Goal: Information Seeking & Learning: Learn about a topic

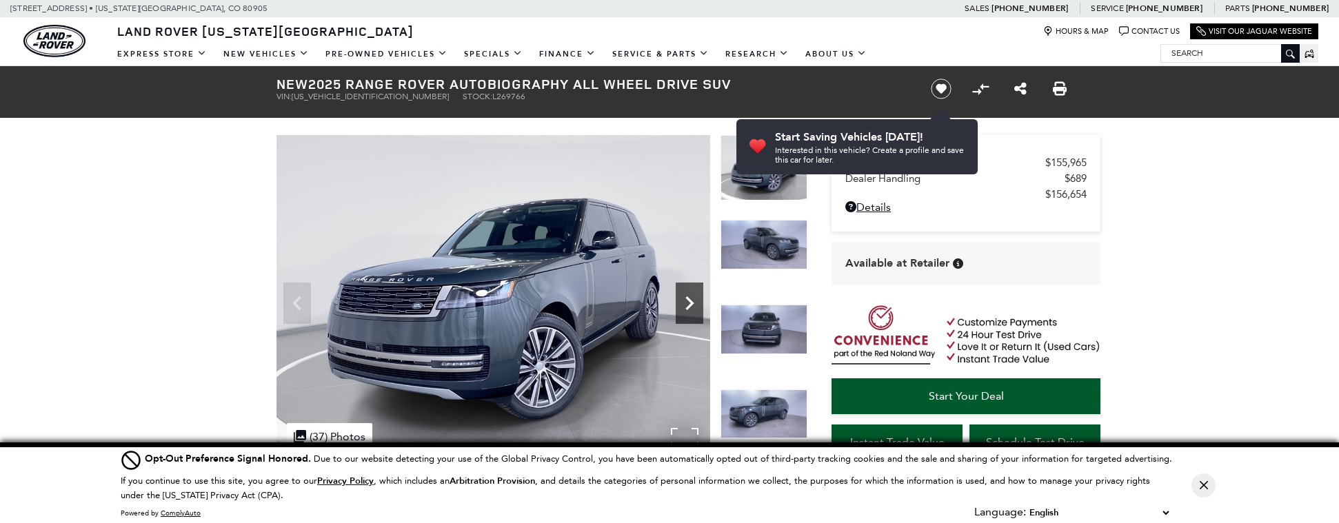
click at [683, 302] on icon "Next" at bounding box center [690, 304] width 28 height 28
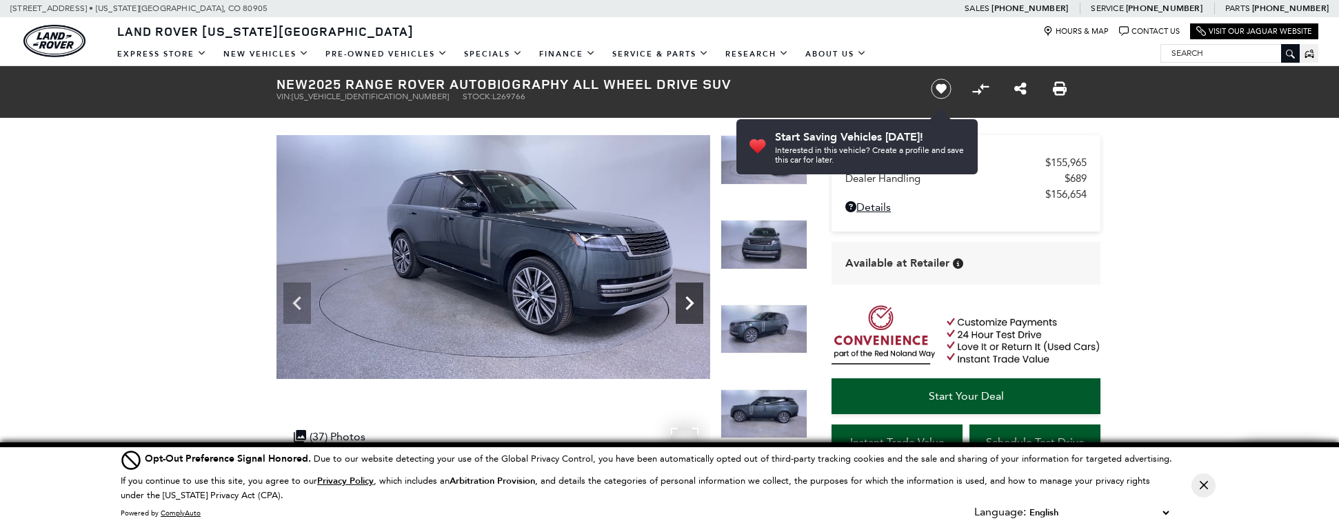
click at [698, 302] on icon "Next" at bounding box center [690, 304] width 28 height 28
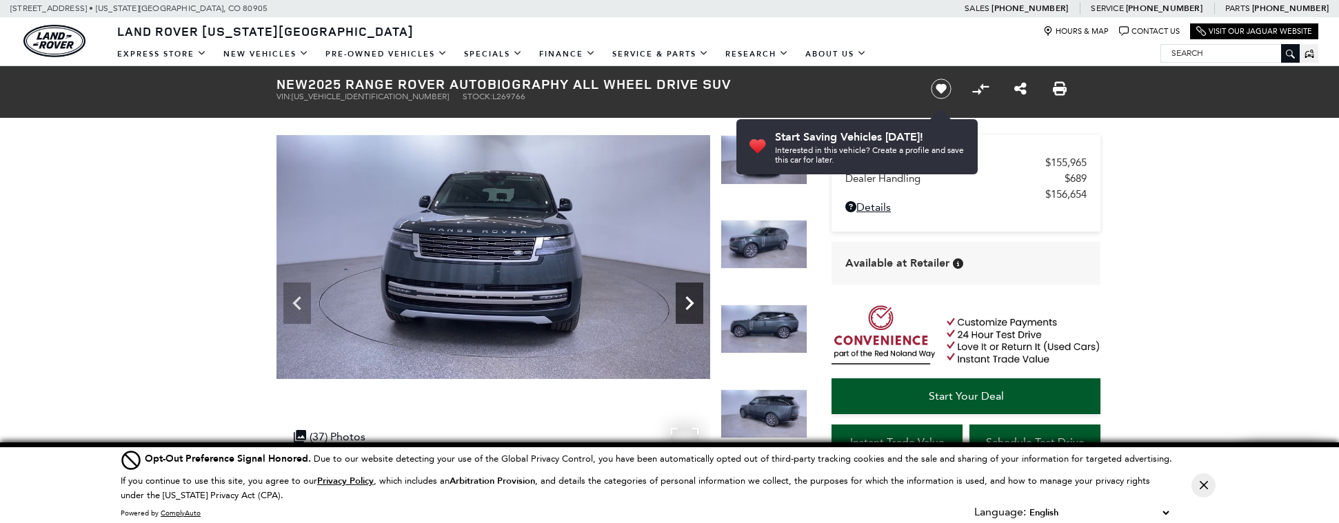
click at [698, 302] on icon "Next" at bounding box center [690, 304] width 28 height 28
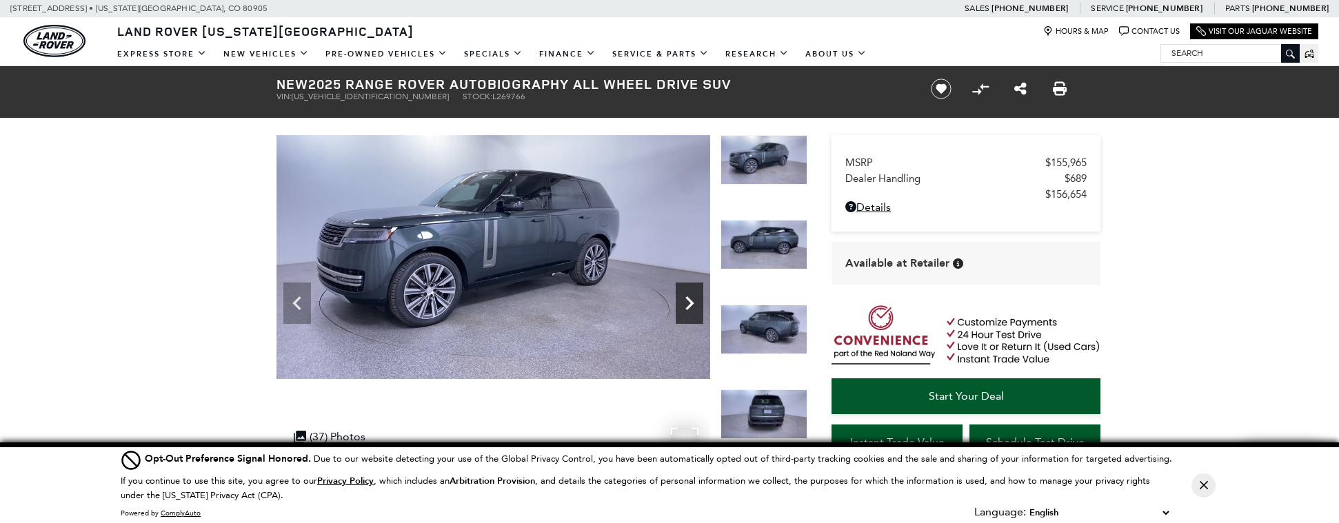
click at [698, 302] on icon "Next" at bounding box center [690, 304] width 28 height 28
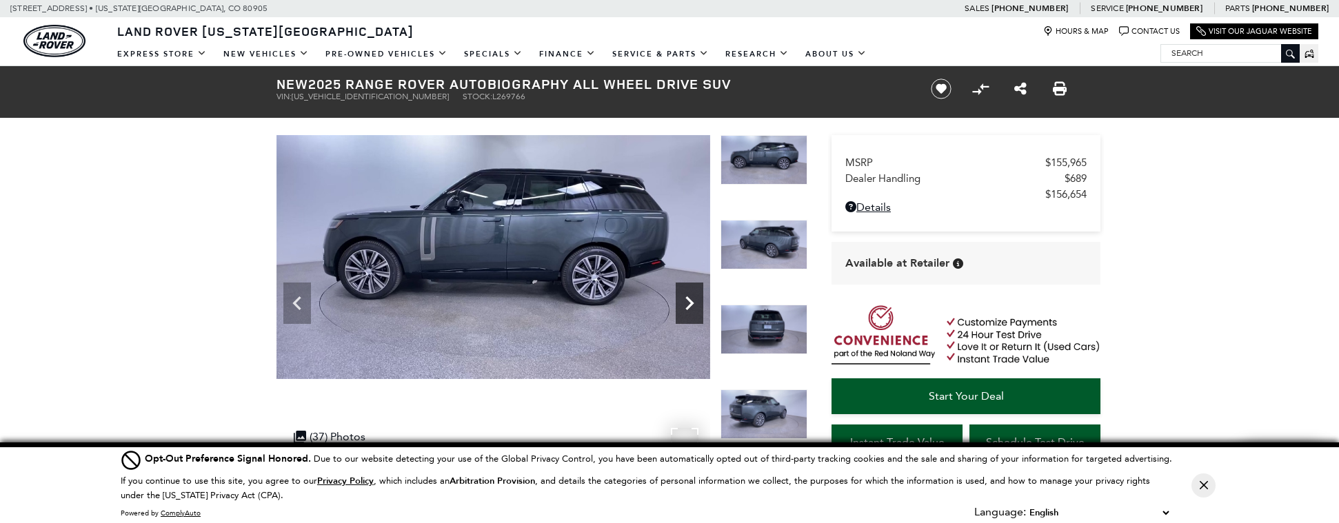
click at [698, 302] on icon "Next" at bounding box center [690, 304] width 28 height 28
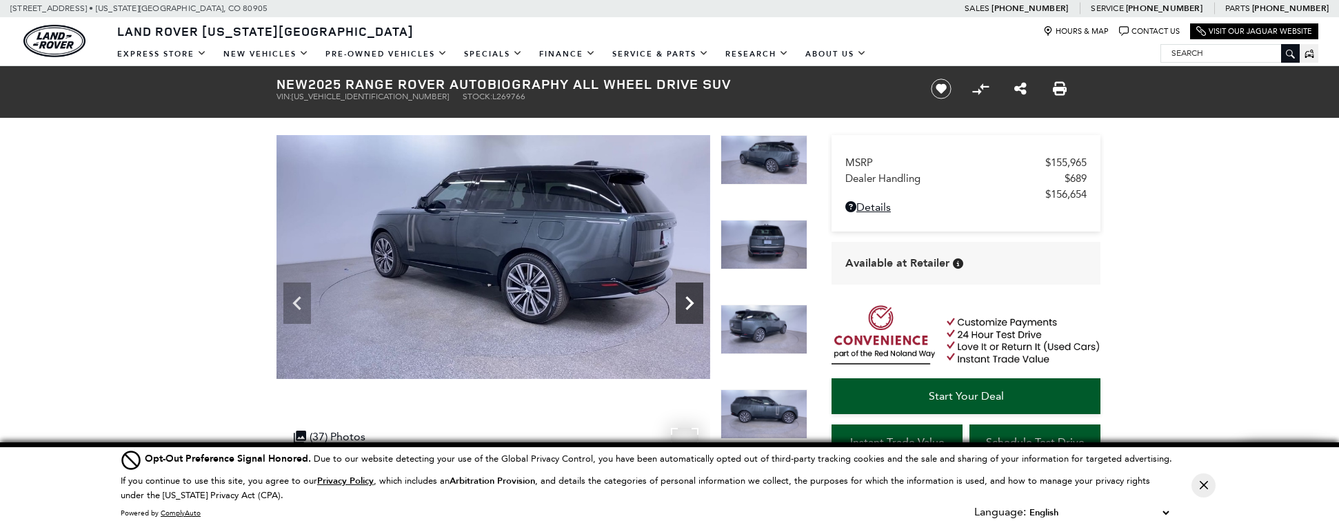
click at [698, 302] on icon "Next" at bounding box center [690, 304] width 28 height 28
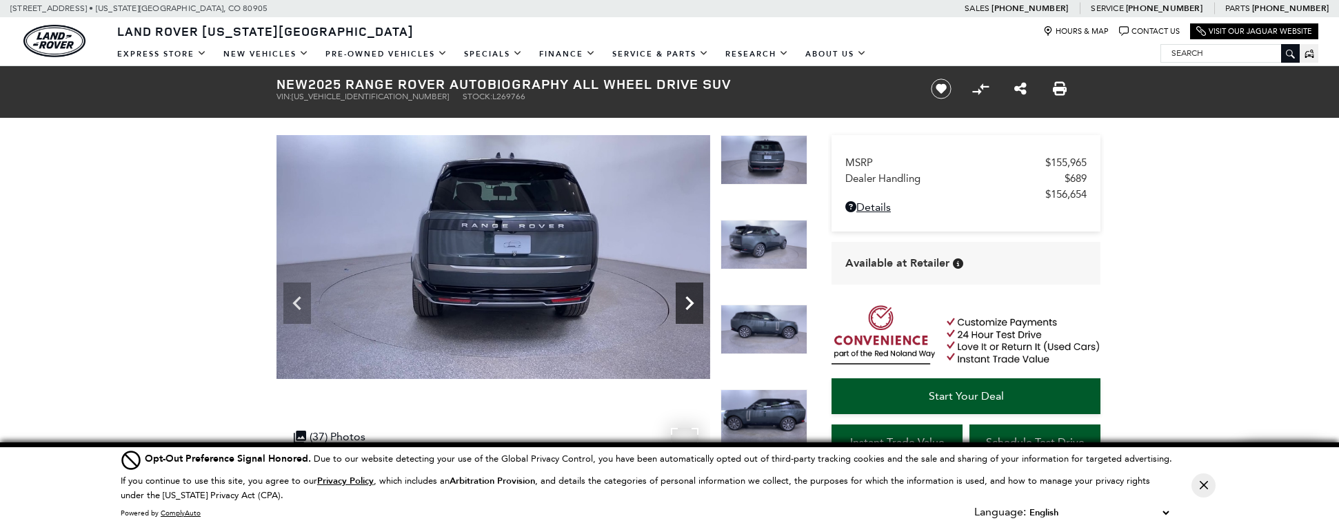
click at [698, 302] on icon "Next" at bounding box center [690, 304] width 28 height 28
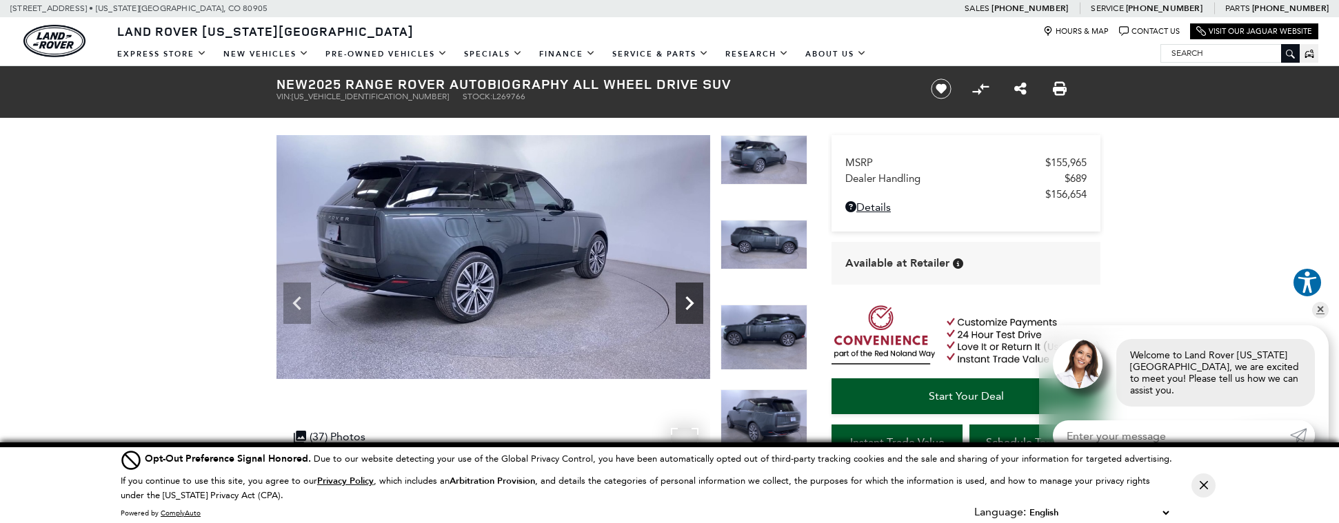
click at [698, 302] on icon "Next" at bounding box center [690, 304] width 28 height 28
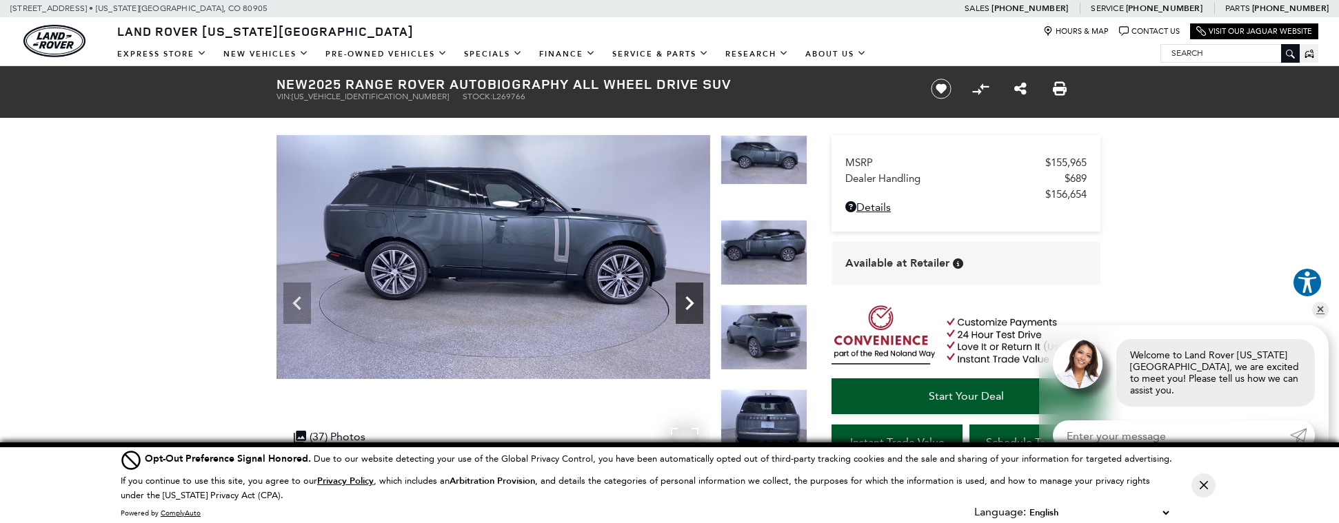
click at [698, 302] on icon "Next" at bounding box center [690, 304] width 28 height 28
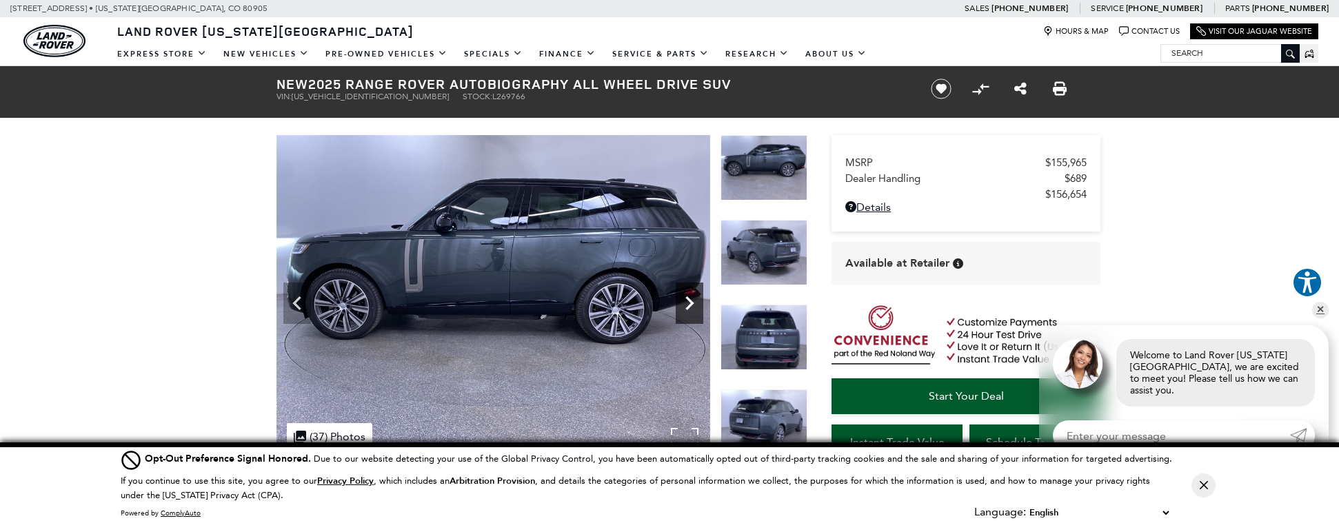
click at [698, 302] on icon "Next" at bounding box center [690, 304] width 28 height 28
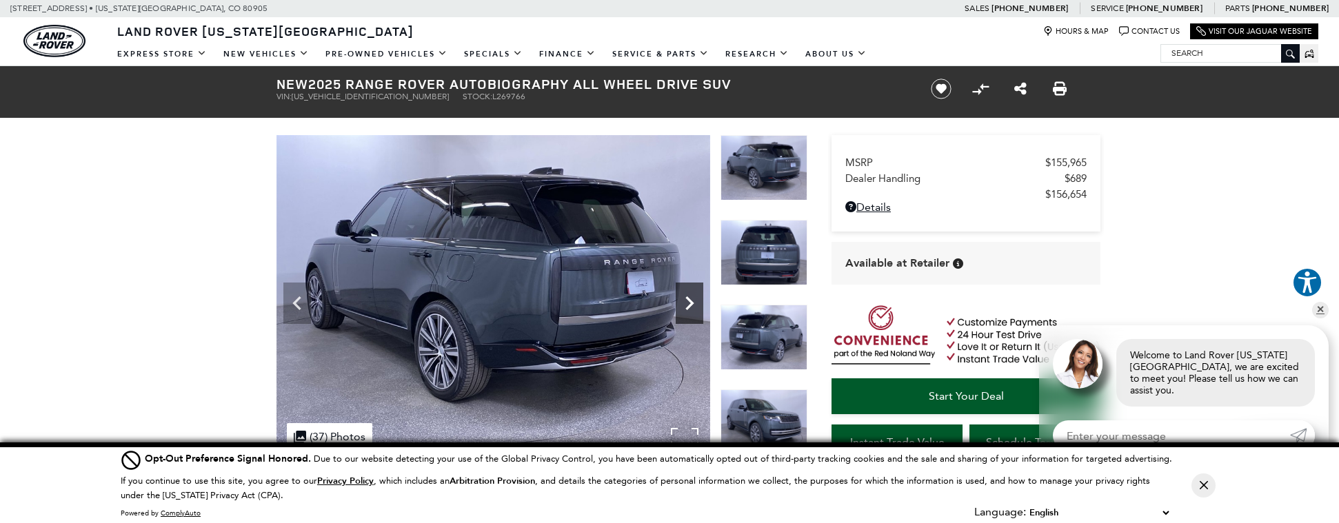
click at [698, 302] on icon "Next" at bounding box center [690, 304] width 28 height 28
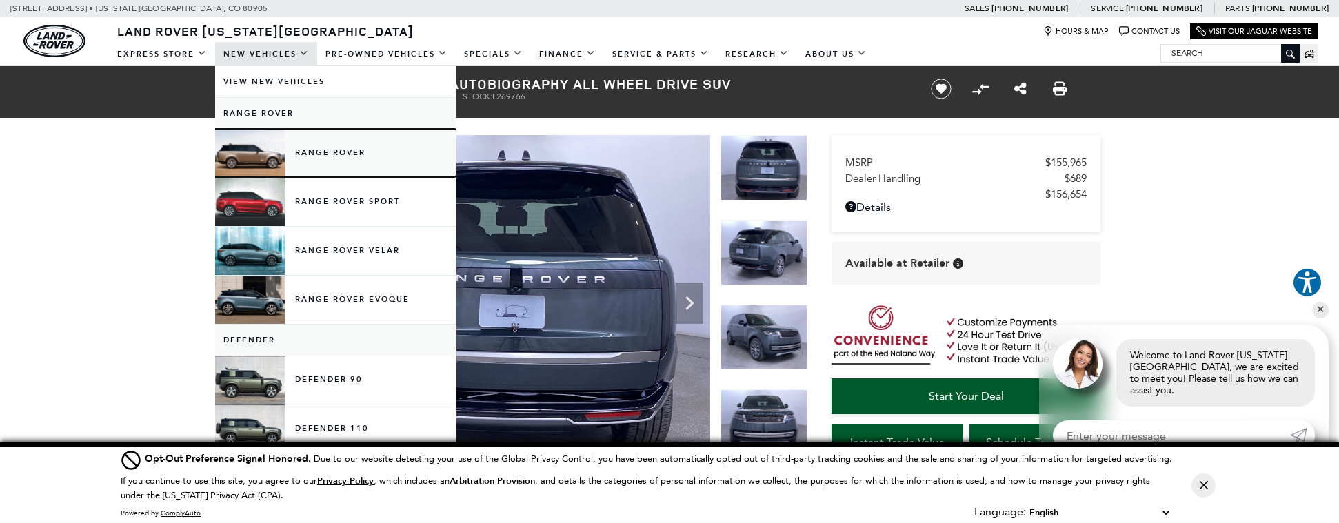
click at [332, 157] on link "Range Rover" at bounding box center [335, 153] width 241 height 48
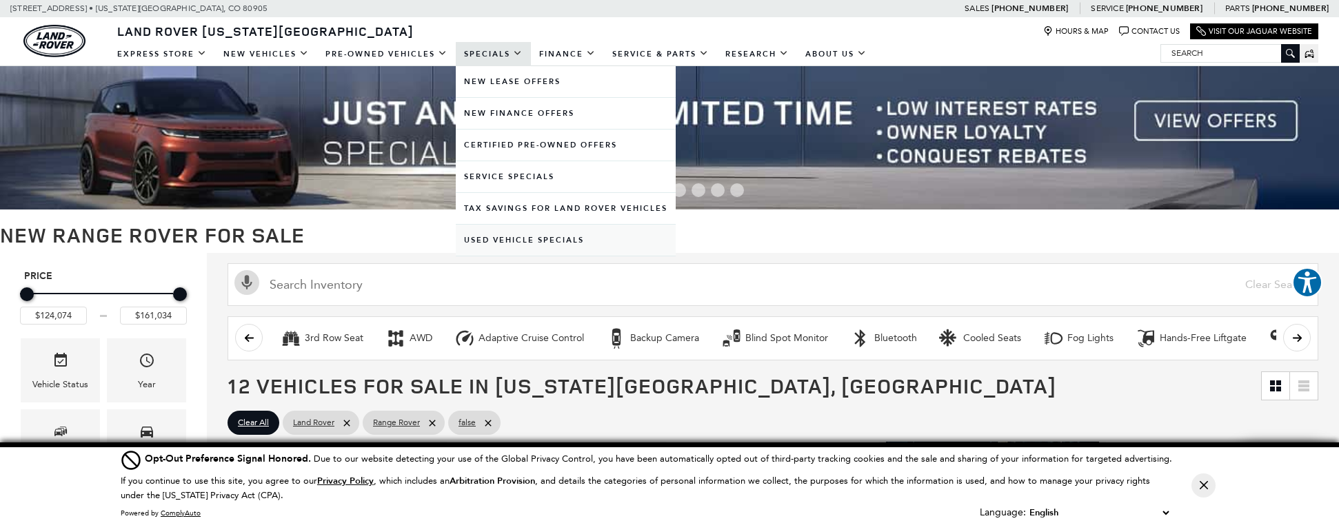
scroll to position [382, 0]
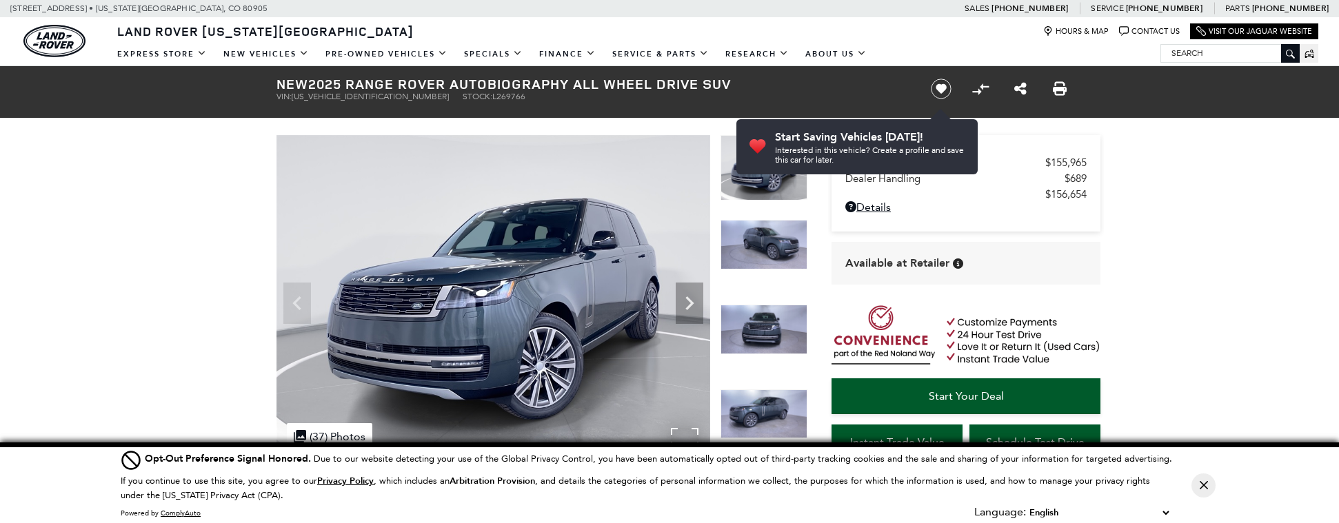
click at [672, 297] on img at bounding box center [494, 297] width 434 height 325
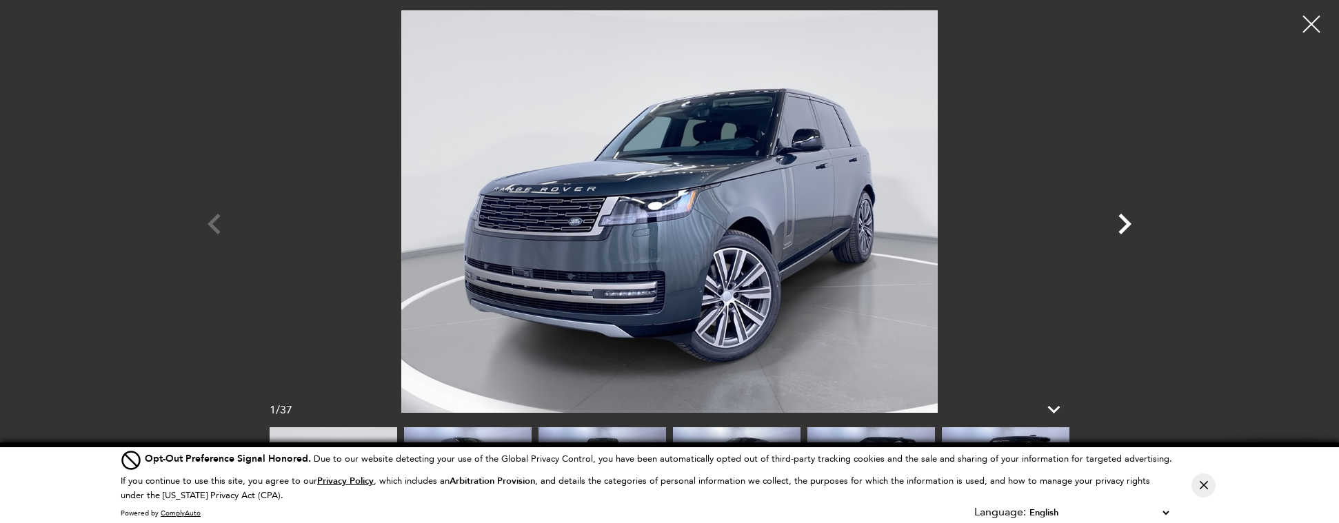
click at [1117, 228] on icon "Next" at bounding box center [1124, 223] width 41 height 41
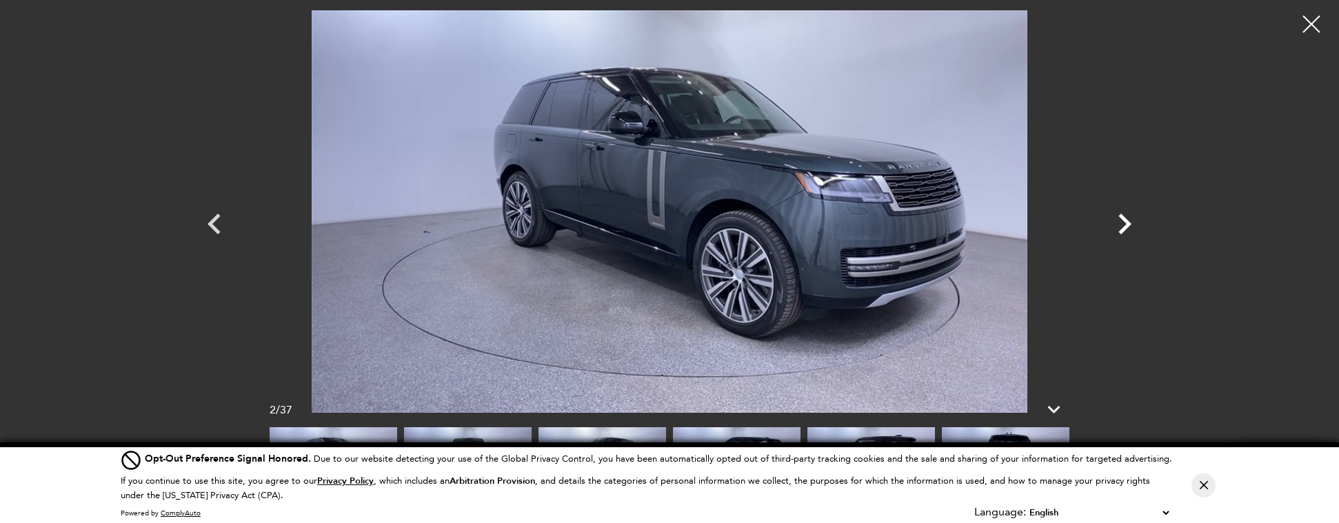
click at [1119, 227] on icon "Next" at bounding box center [1124, 223] width 41 height 41
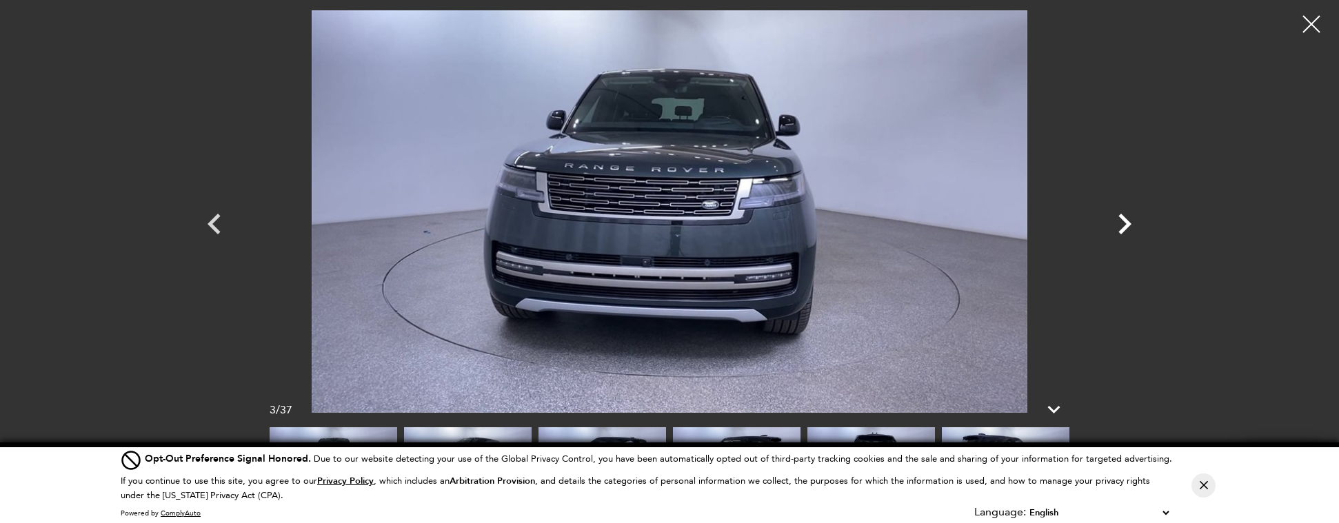
click at [1119, 227] on icon "Next" at bounding box center [1124, 223] width 41 height 41
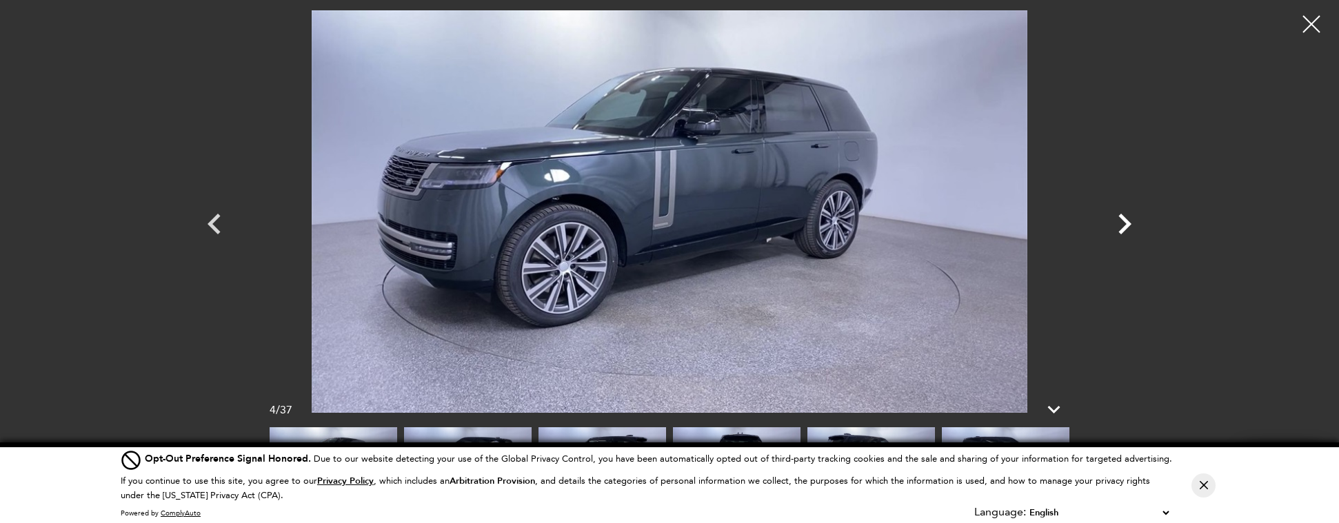
click at [1132, 228] on icon "Next" at bounding box center [1124, 223] width 41 height 41
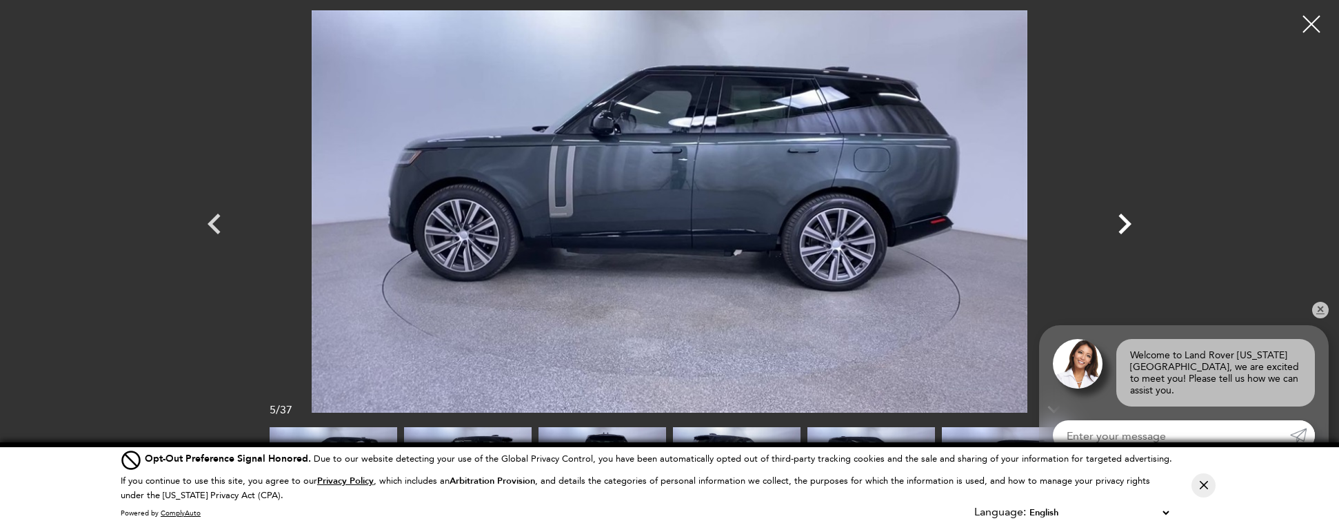
click at [1125, 225] on icon "Next" at bounding box center [1124, 223] width 41 height 41
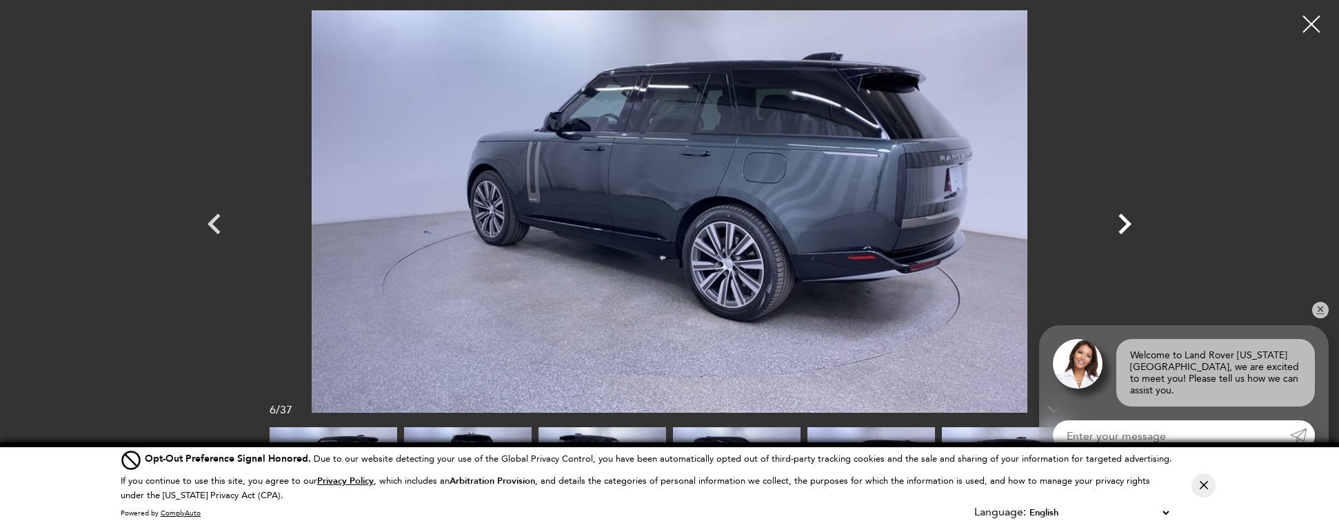
click at [1125, 225] on icon "Next" at bounding box center [1124, 223] width 41 height 41
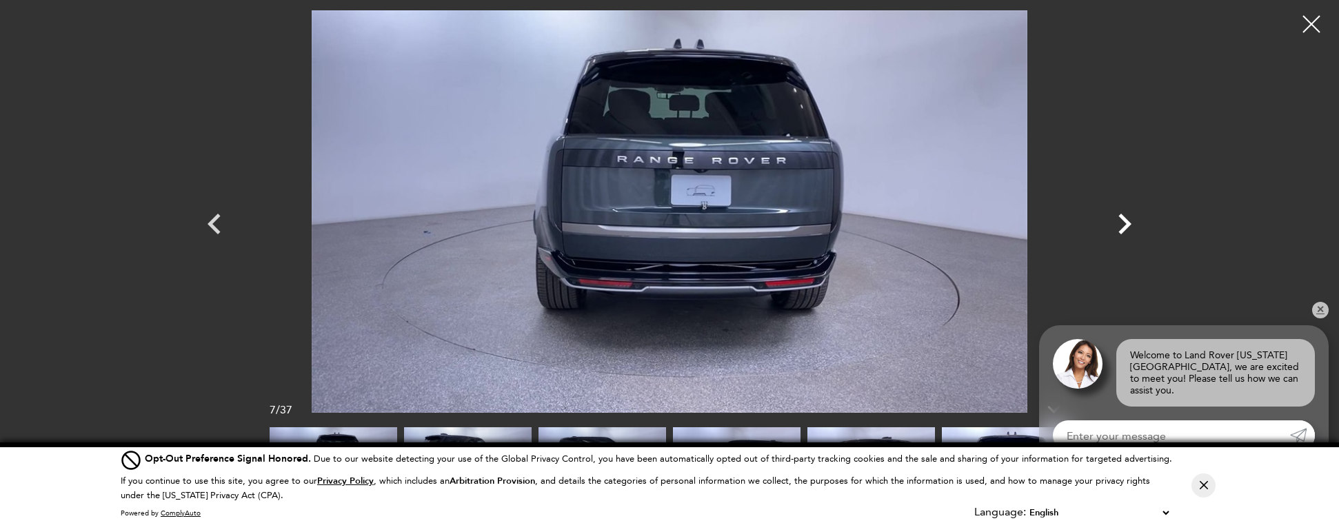
click at [1125, 225] on icon "Next" at bounding box center [1124, 223] width 41 height 41
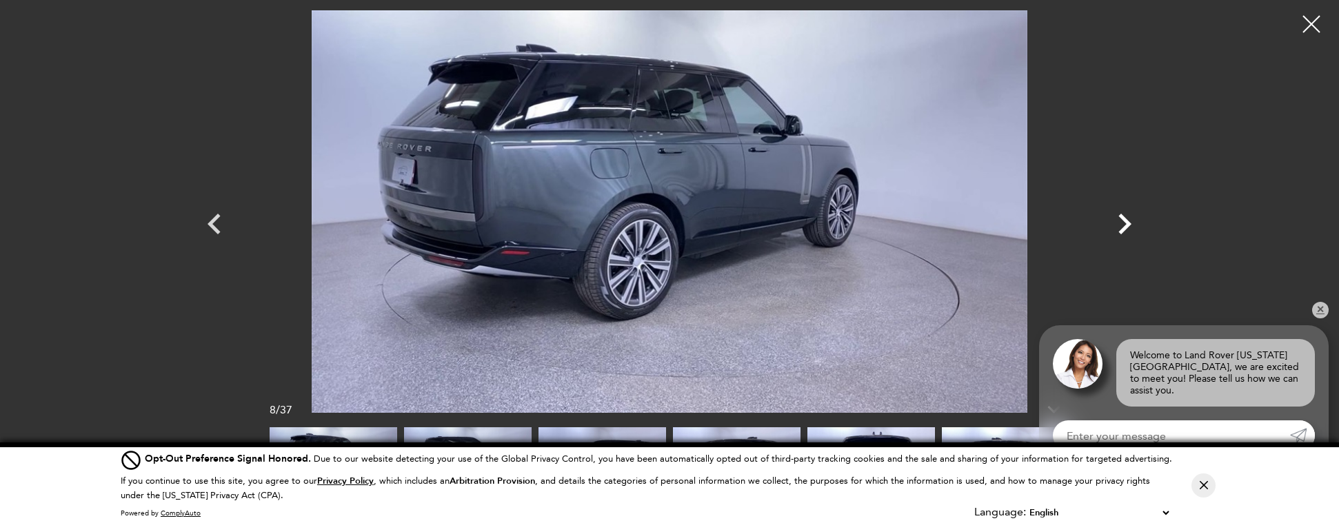
click at [1125, 225] on icon "Next" at bounding box center [1124, 223] width 41 height 41
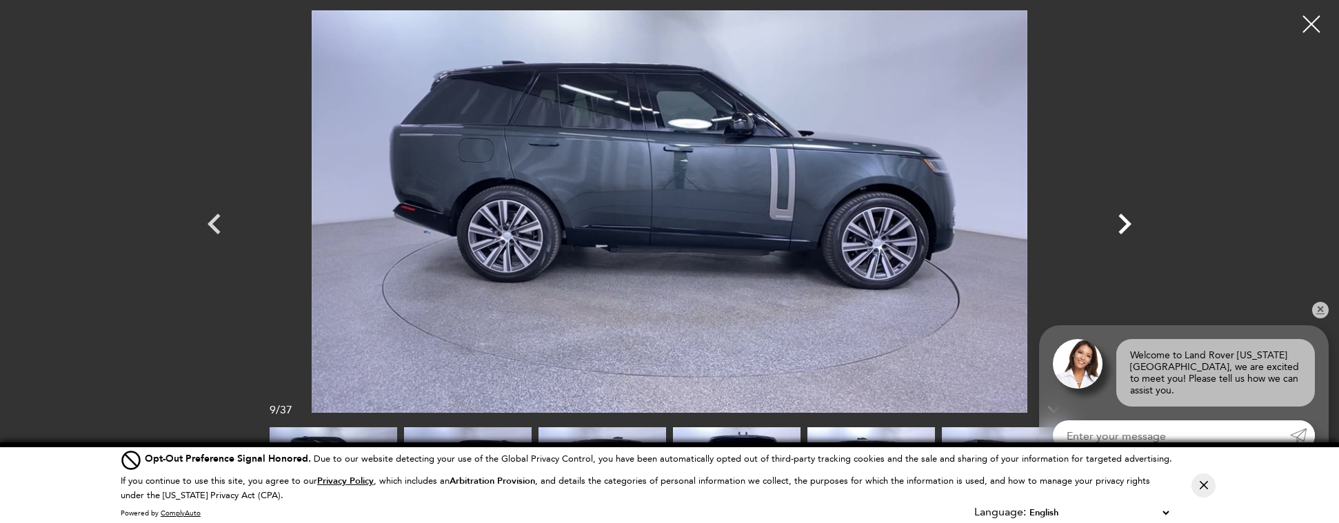
click at [1125, 225] on icon "Next" at bounding box center [1124, 223] width 41 height 41
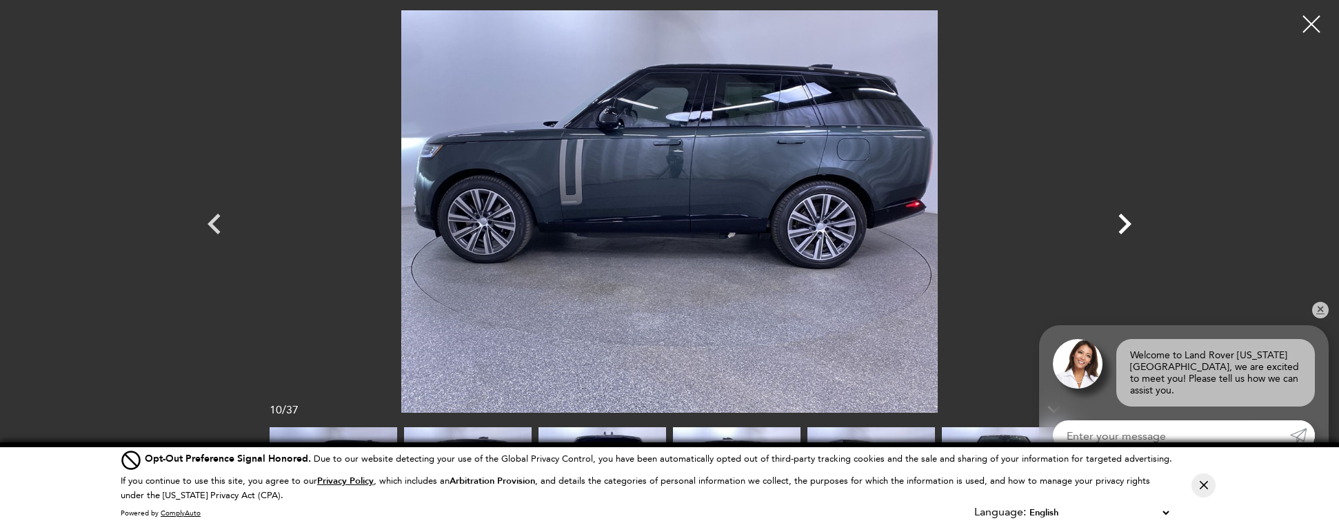
click at [1125, 225] on icon "Next" at bounding box center [1124, 223] width 41 height 41
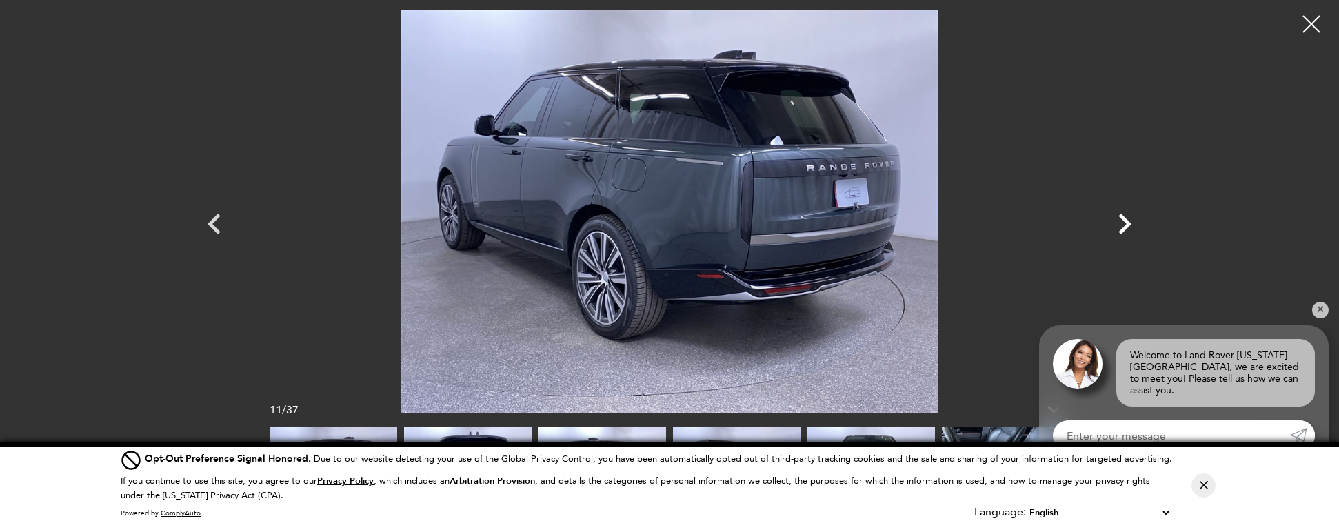
click at [1125, 225] on icon "Next" at bounding box center [1124, 223] width 41 height 41
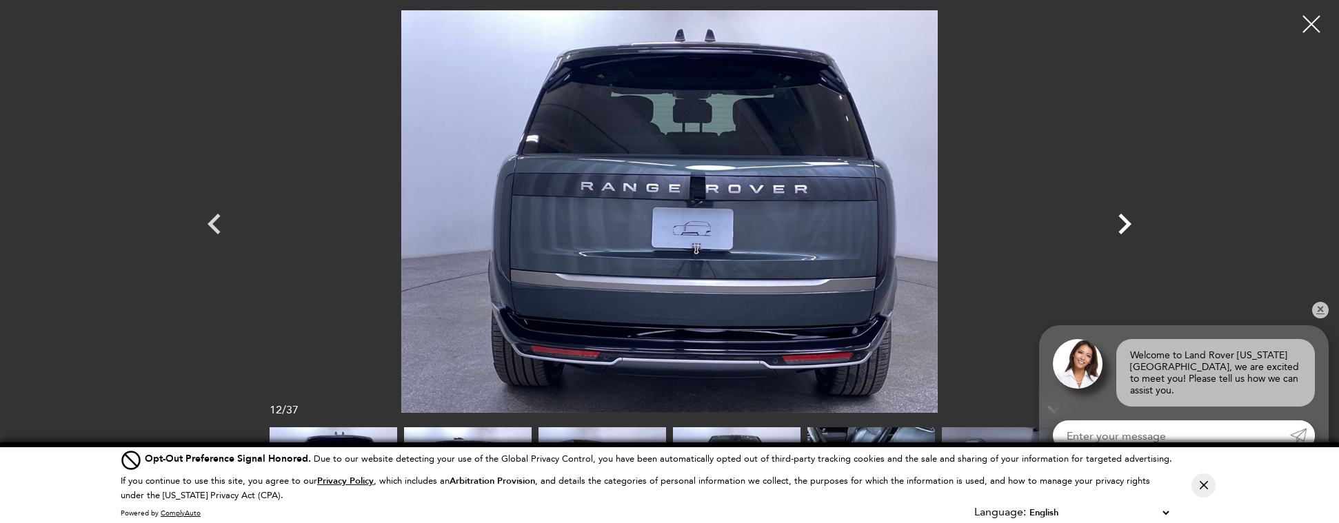
click at [1125, 225] on icon "Next" at bounding box center [1124, 223] width 41 height 41
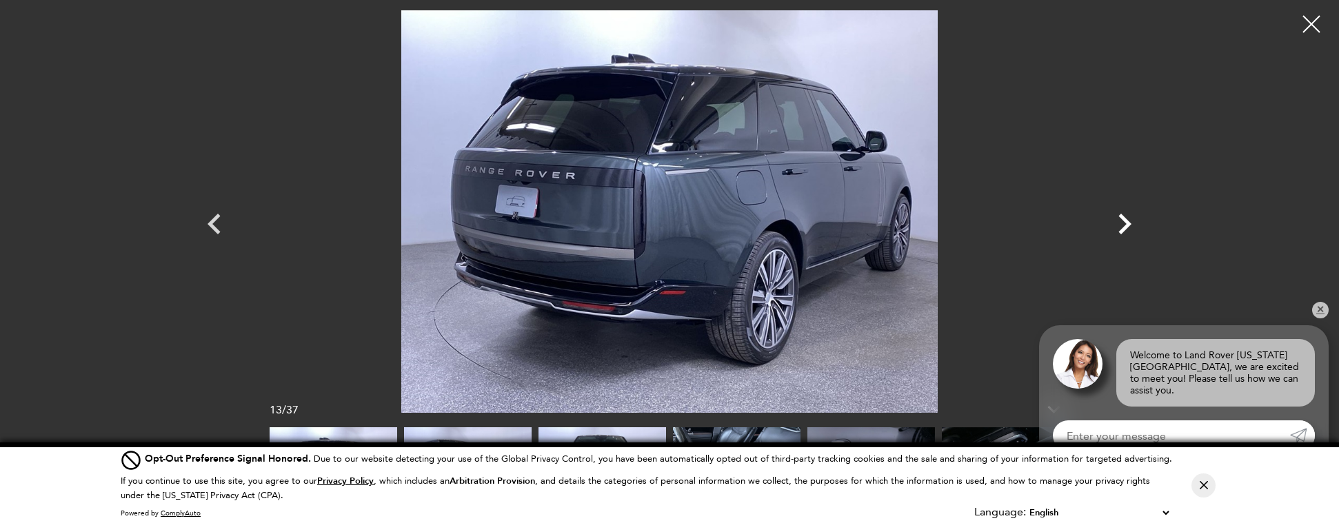
click at [1125, 225] on icon "Next" at bounding box center [1124, 223] width 41 height 41
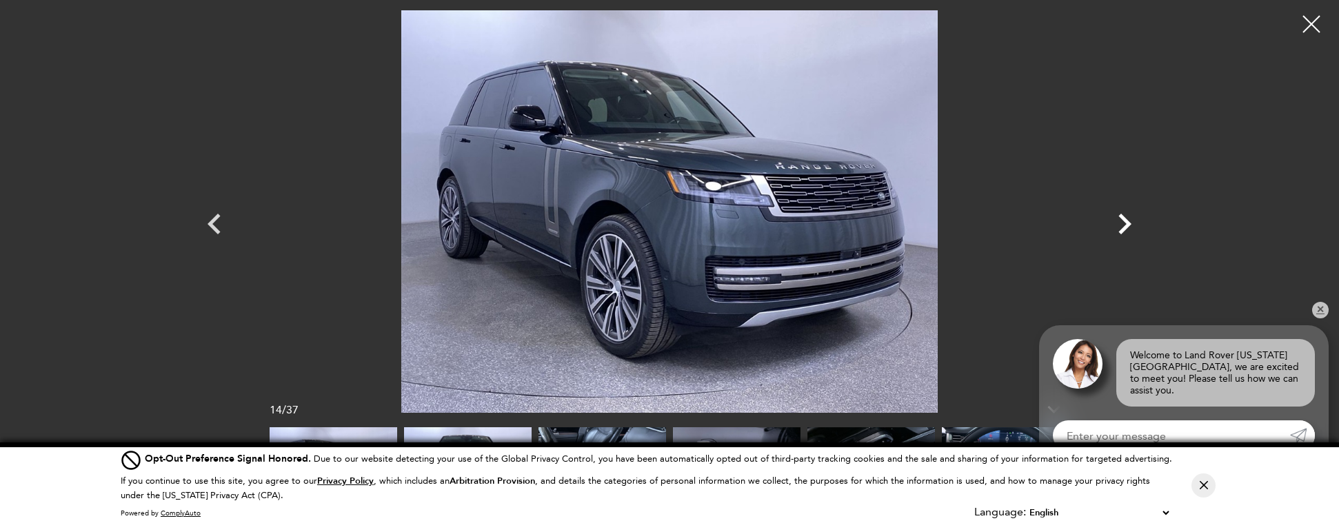
click at [1125, 225] on icon "Next" at bounding box center [1124, 223] width 41 height 41
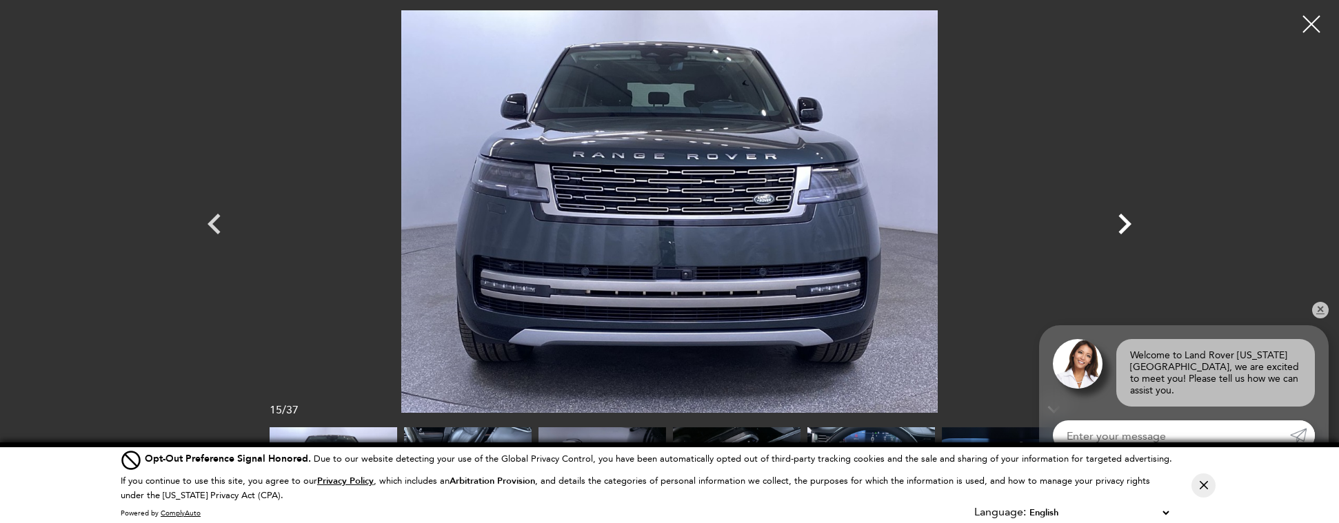
click at [1125, 225] on icon "Next" at bounding box center [1124, 223] width 41 height 41
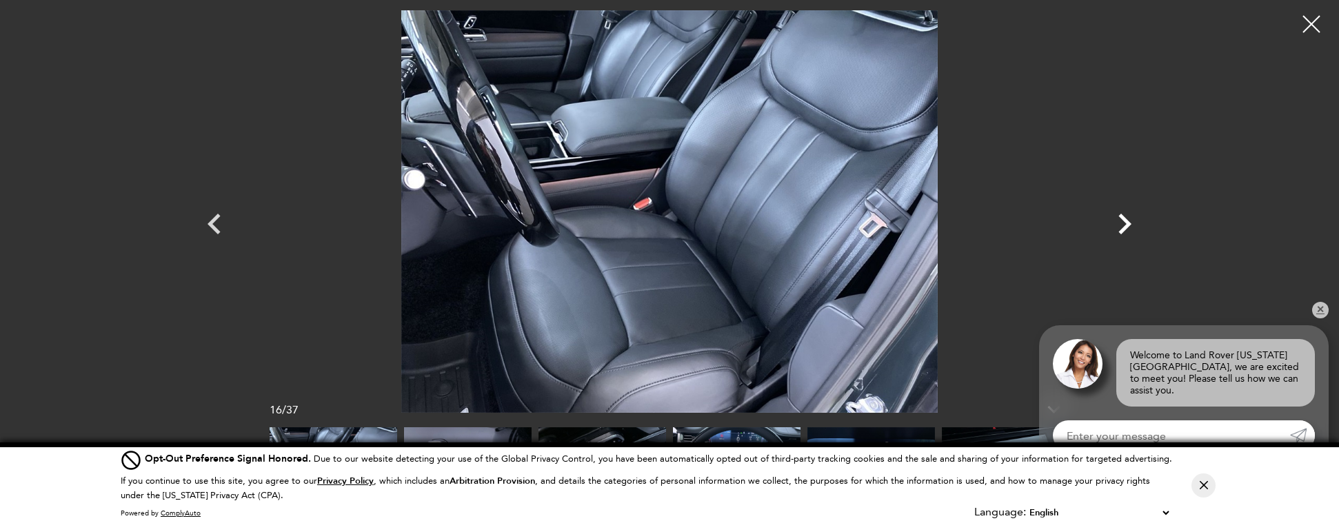
click at [1125, 225] on icon "Next" at bounding box center [1124, 223] width 41 height 41
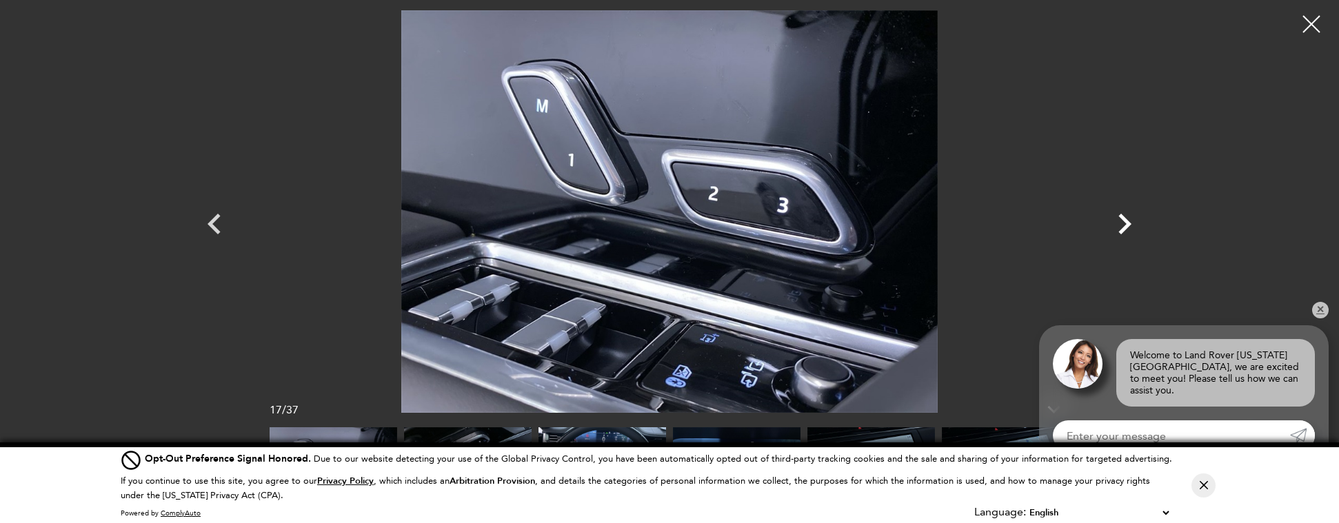
click at [1125, 225] on icon "Next" at bounding box center [1124, 223] width 41 height 41
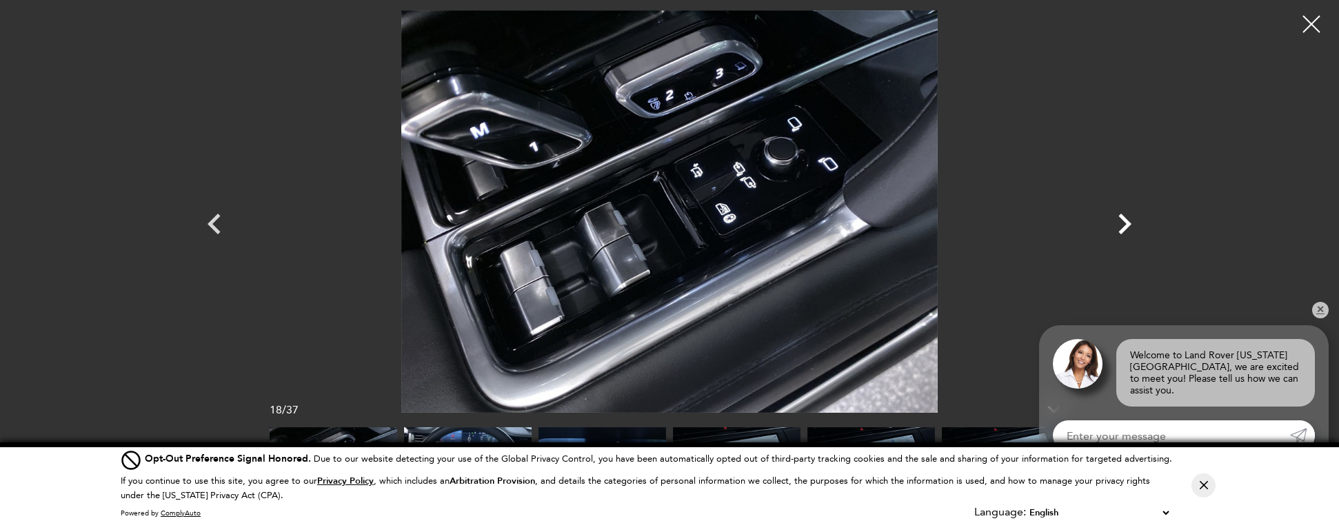
click at [1125, 225] on icon "Next" at bounding box center [1124, 223] width 41 height 41
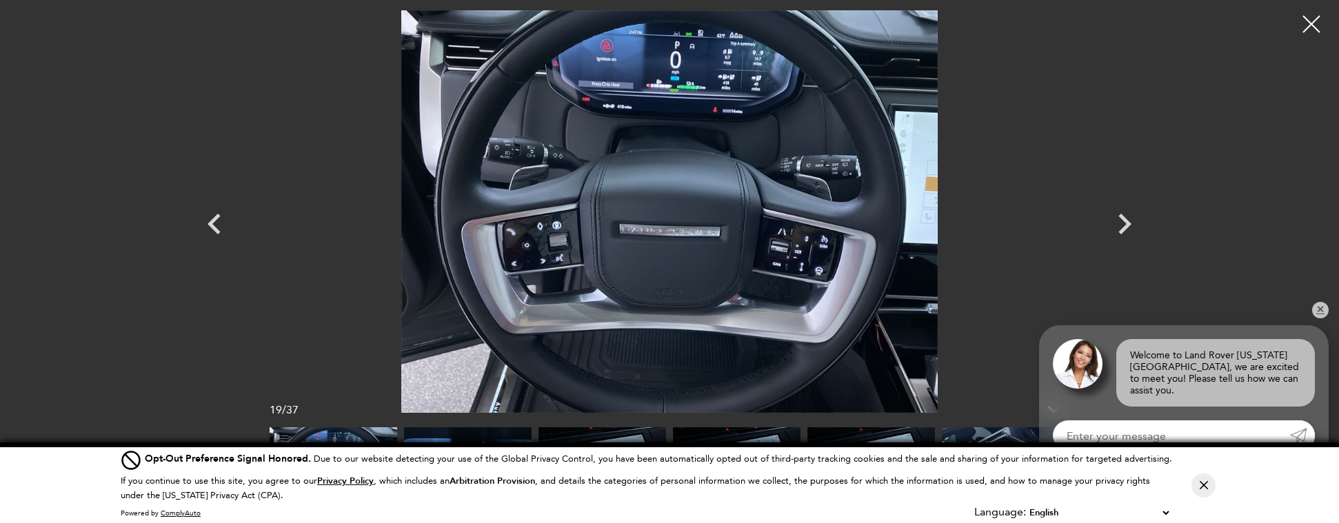
click at [1260, 229] on div at bounding box center [669, 261] width 1339 height 523
click at [1118, 226] on icon "Next" at bounding box center [1124, 223] width 41 height 41
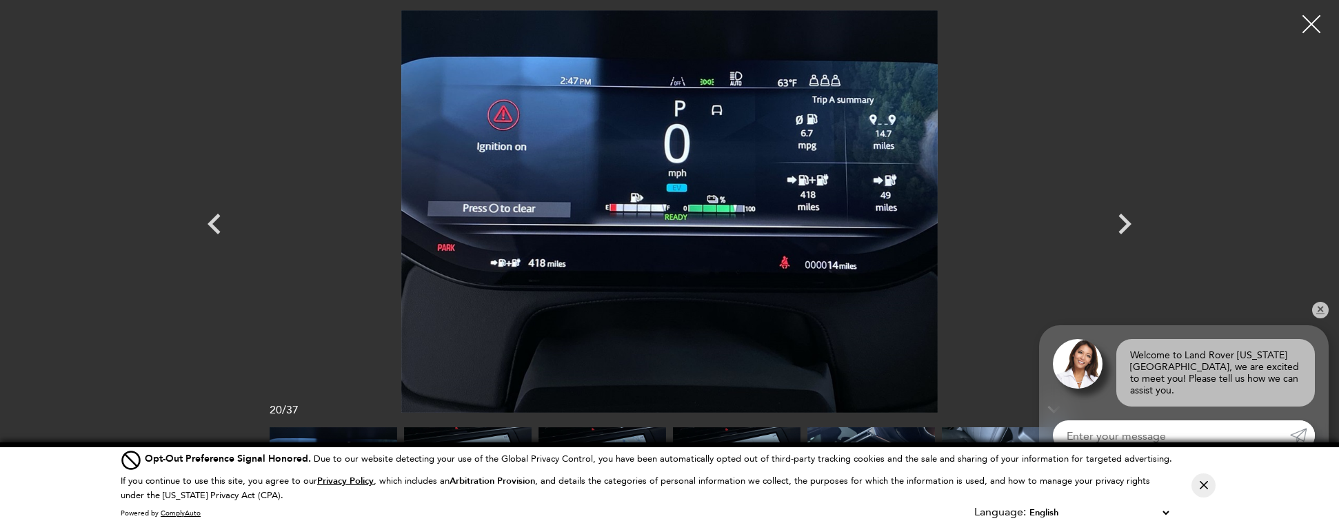
click at [1315, 28] on div at bounding box center [1312, 24] width 37 height 37
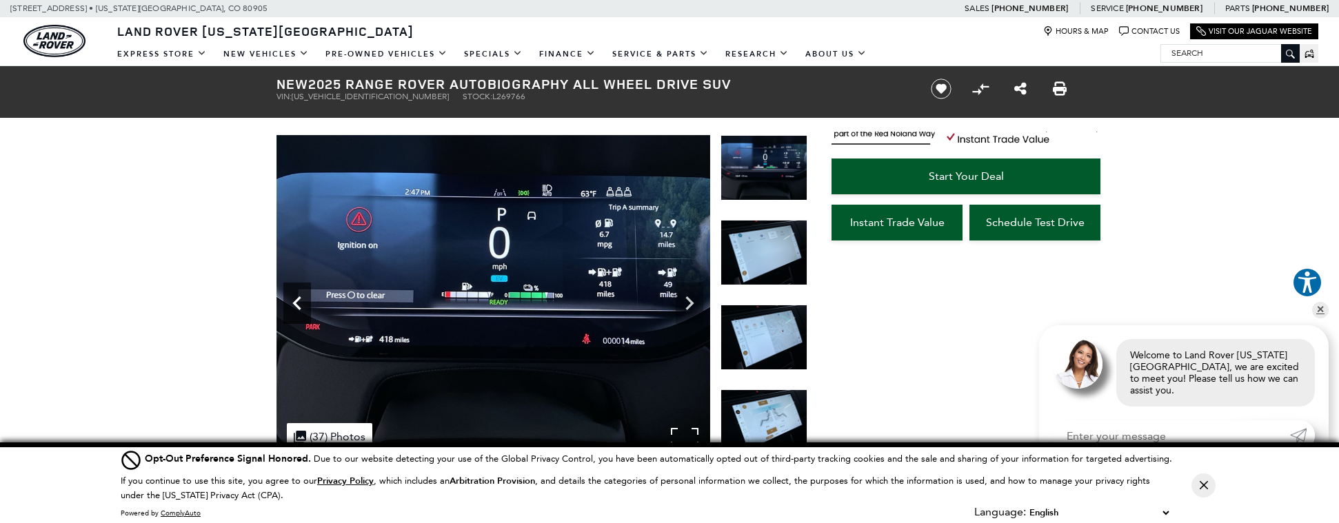
click at [292, 306] on icon "Previous" at bounding box center [297, 304] width 28 height 28
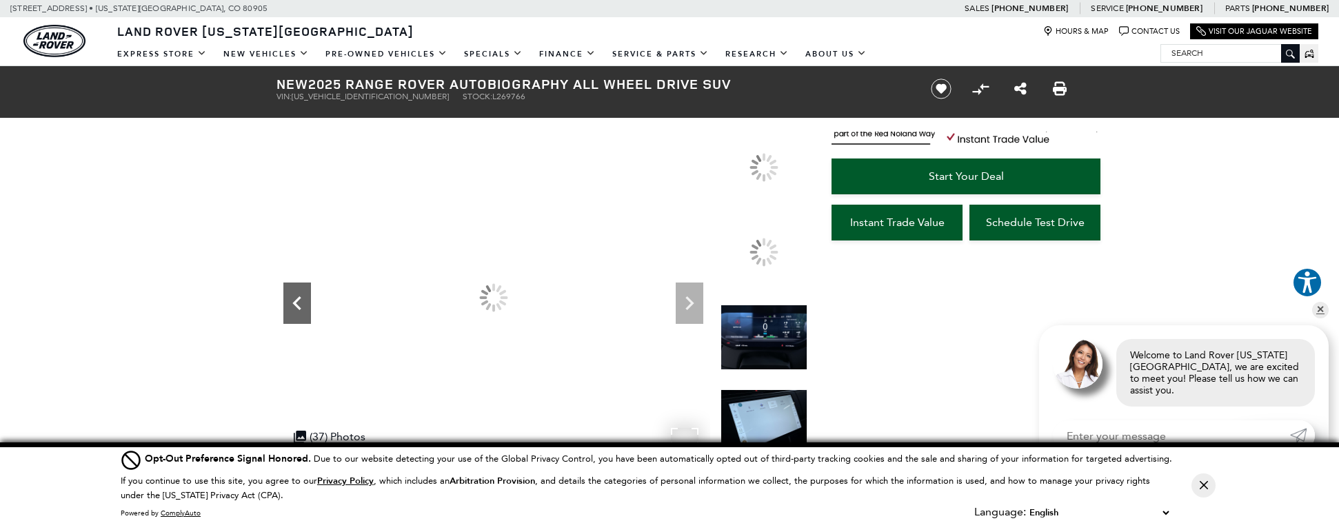
click at [292, 306] on icon "Previous" at bounding box center [297, 304] width 28 height 28
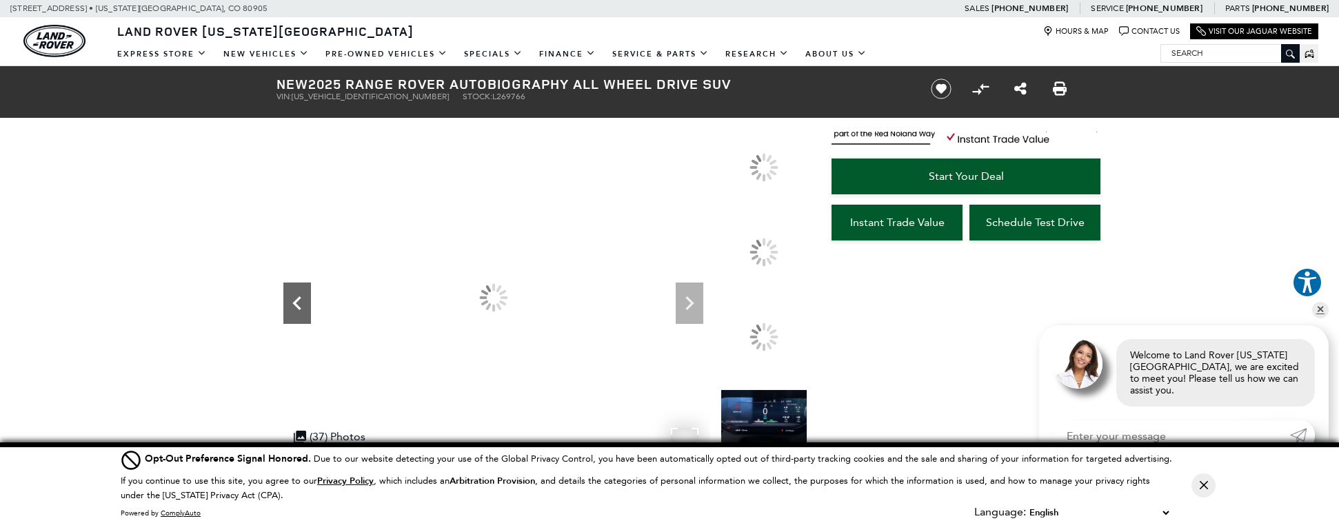
click at [292, 306] on icon "Previous" at bounding box center [297, 304] width 28 height 28
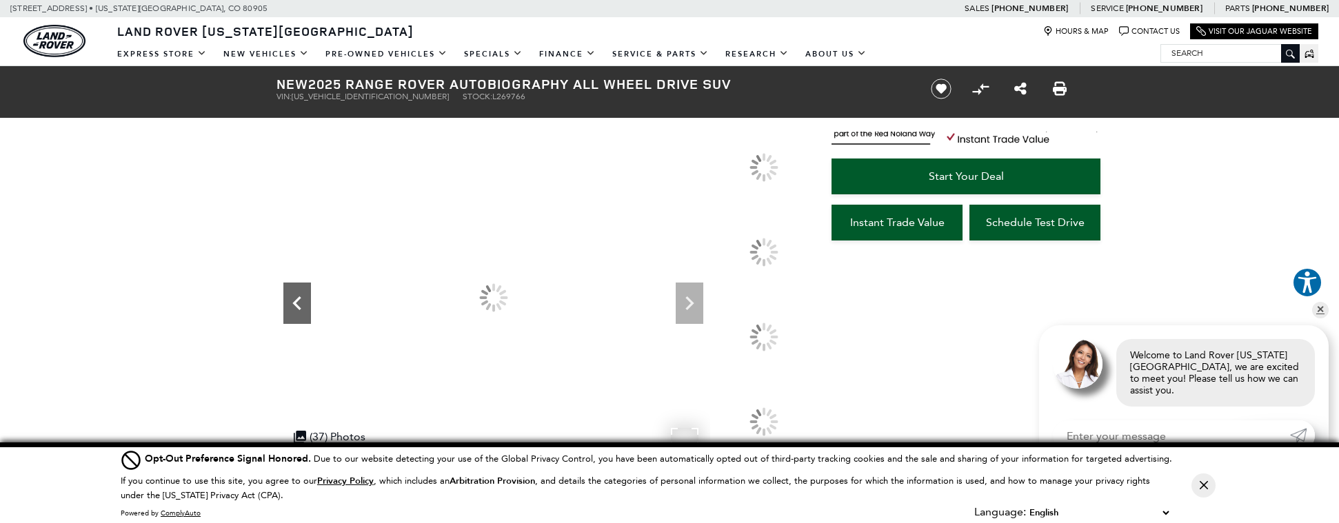
click at [292, 306] on icon "Previous" at bounding box center [297, 304] width 28 height 28
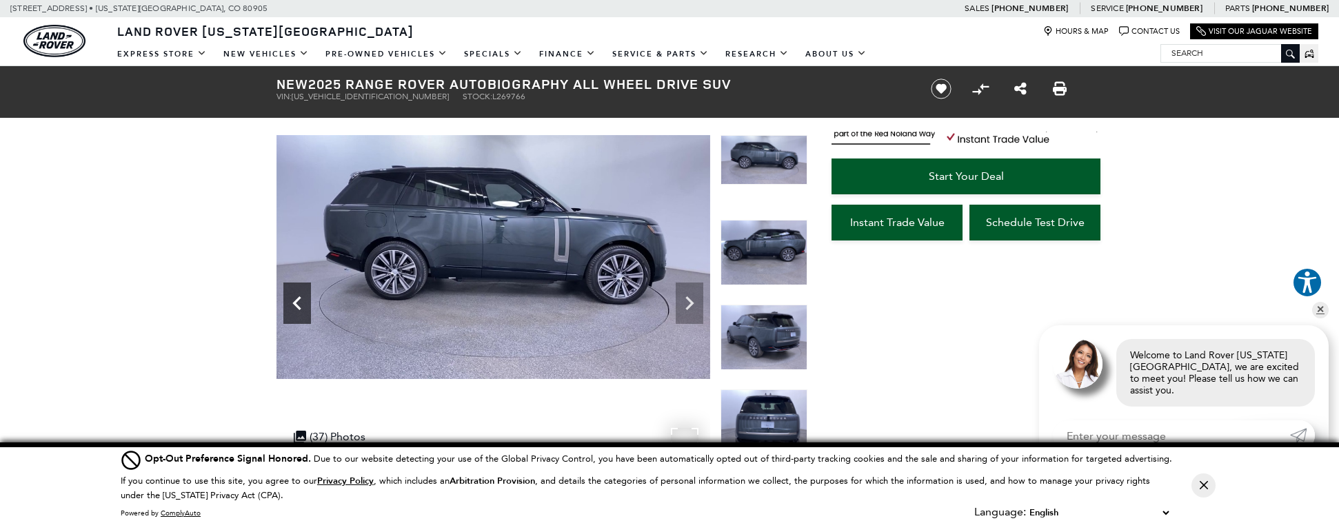
click at [292, 306] on icon "Previous" at bounding box center [297, 304] width 28 height 28
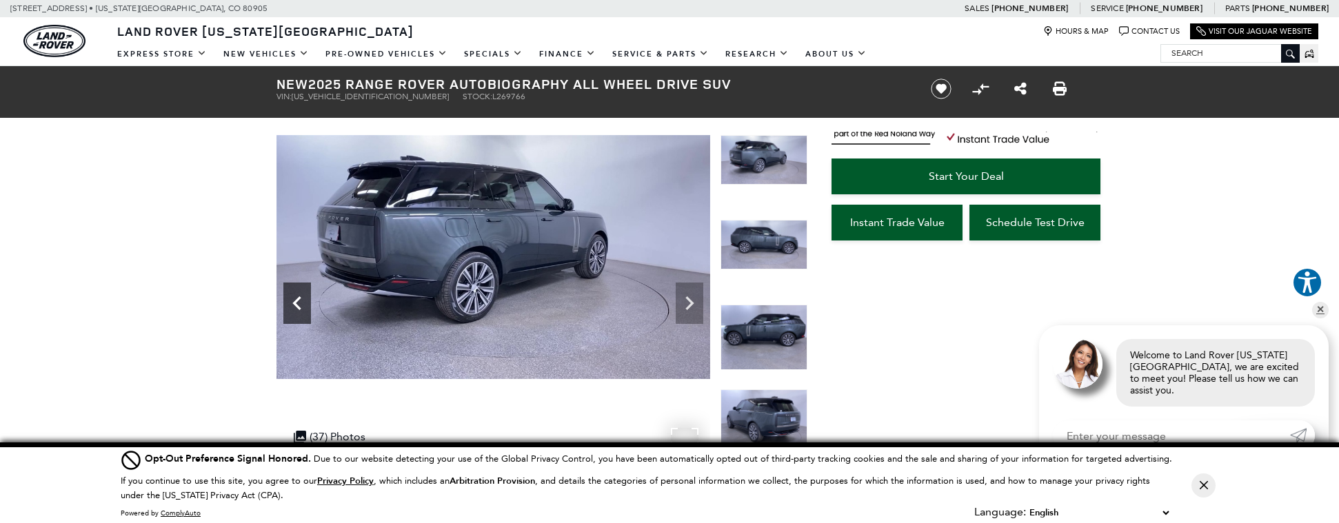
click at [292, 306] on icon "Previous" at bounding box center [297, 304] width 28 height 28
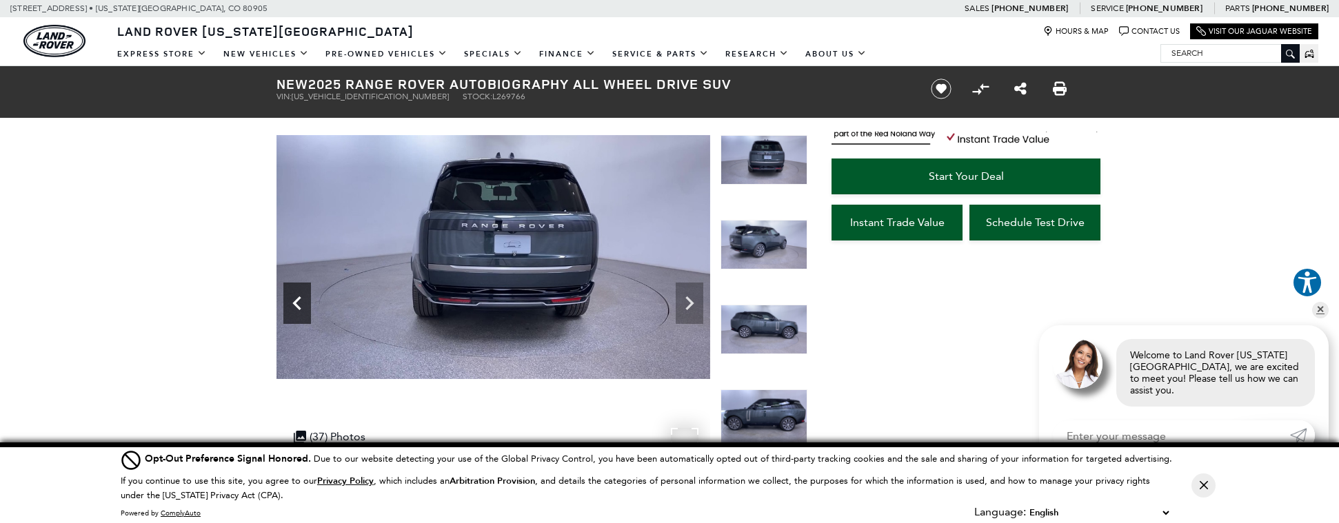
click at [292, 306] on icon "Previous" at bounding box center [297, 304] width 28 height 28
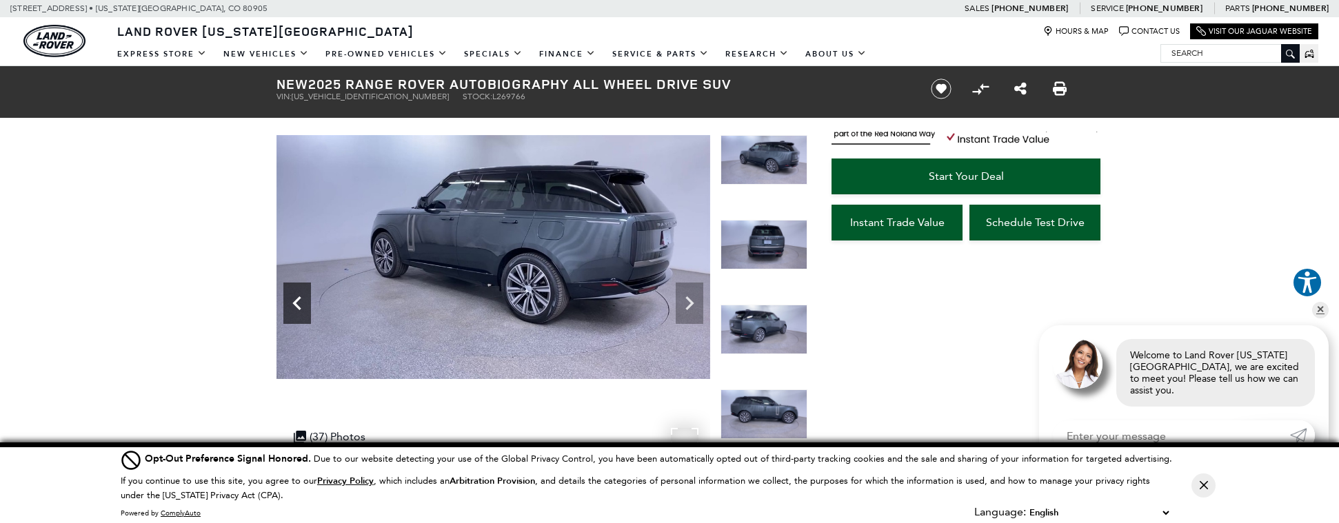
click at [292, 306] on icon "Previous" at bounding box center [297, 304] width 28 height 28
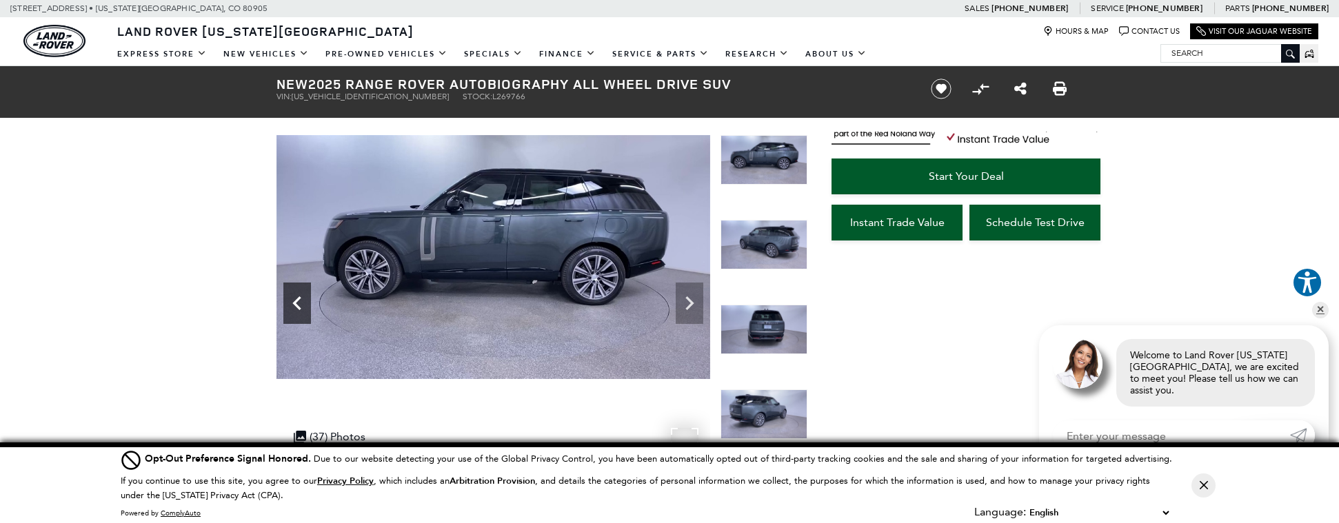
click at [292, 306] on icon "Previous" at bounding box center [297, 304] width 28 height 28
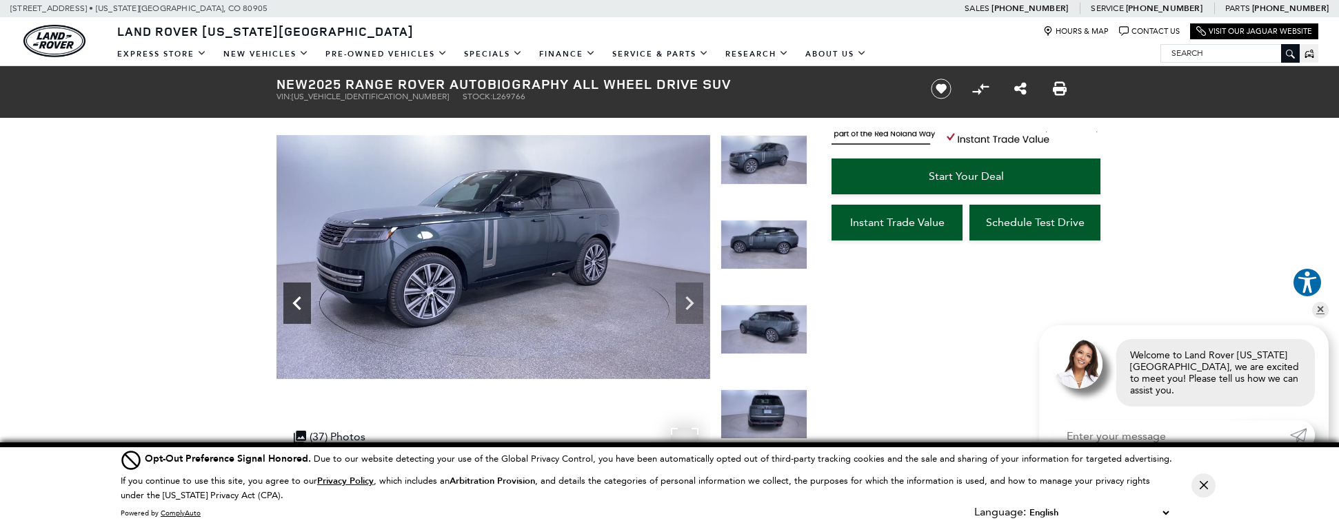
click at [292, 306] on icon "Previous" at bounding box center [297, 304] width 28 height 28
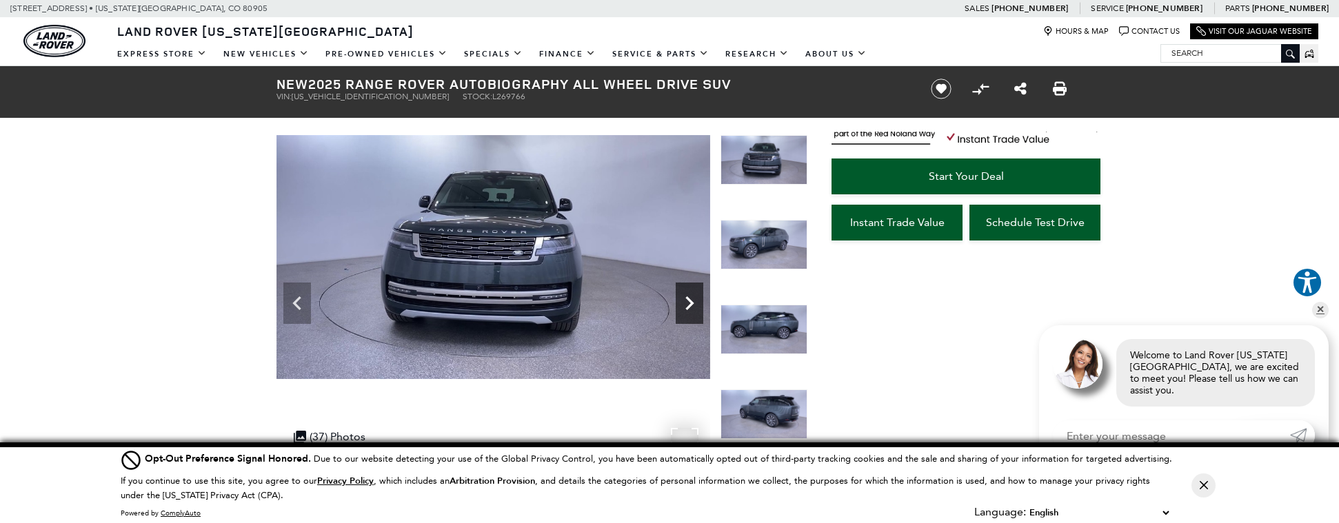
click at [701, 301] on icon "Next" at bounding box center [690, 304] width 28 height 28
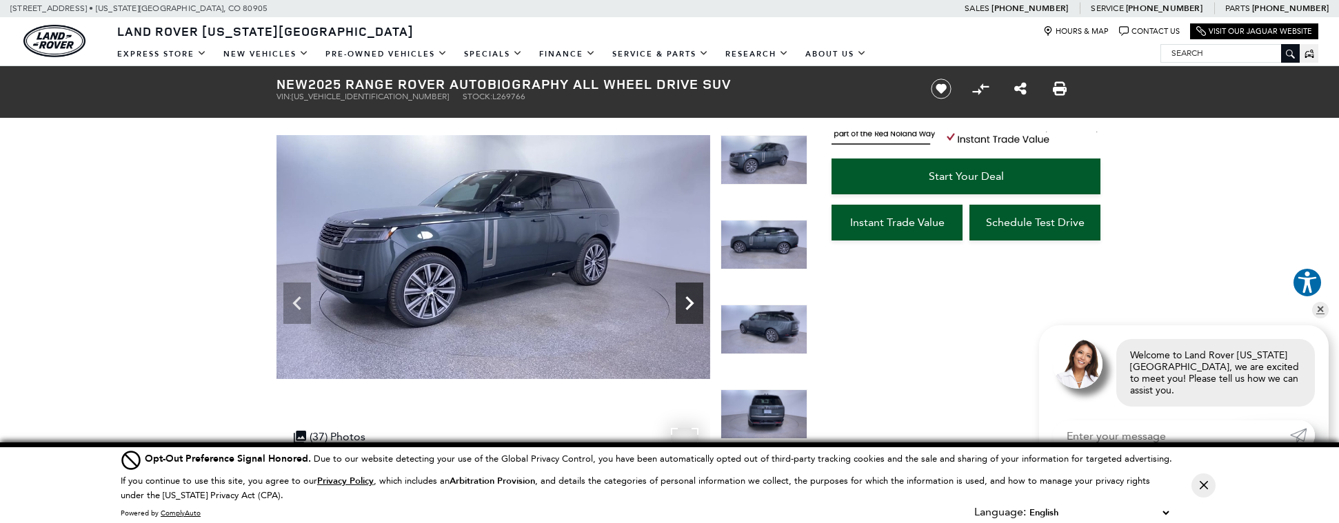
click at [694, 309] on icon "Next" at bounding box center [690, 304] width 28 height 28
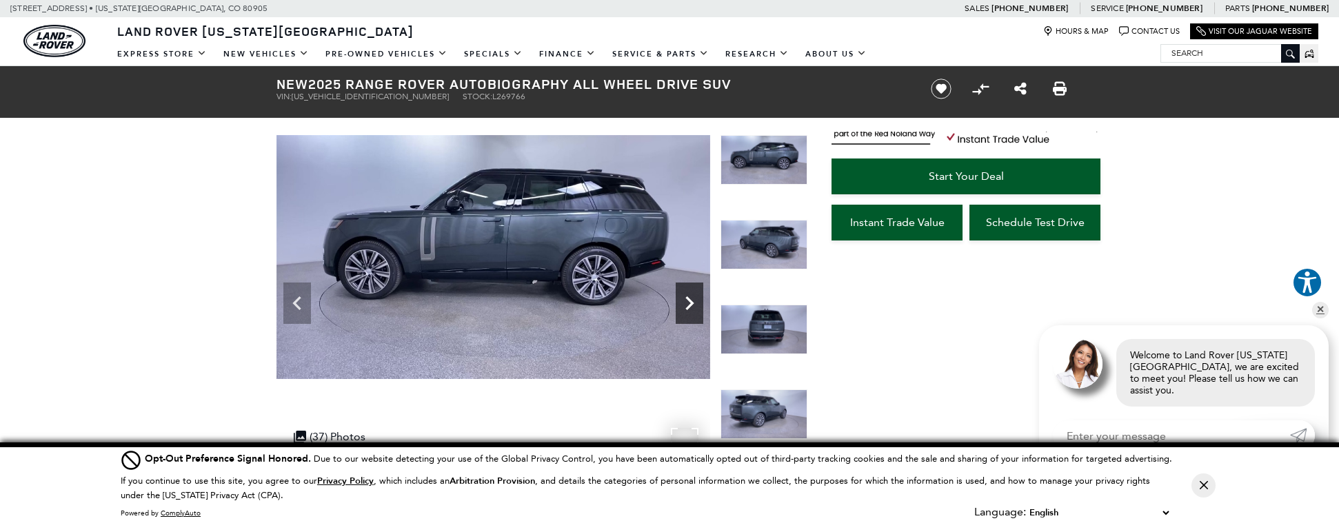
click at [685, 298] on icon "Next" at bounding box center [690, 304] width 28 height 28
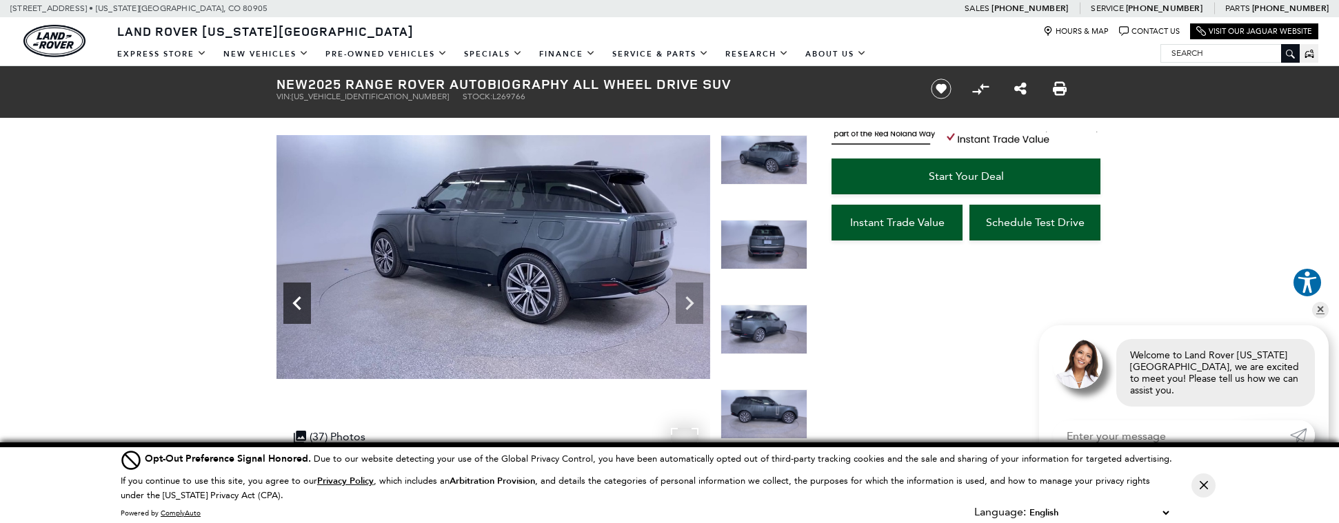
click at [283, 304] on icon "Previous" at bounding box center [297, 304] width 28 height 28
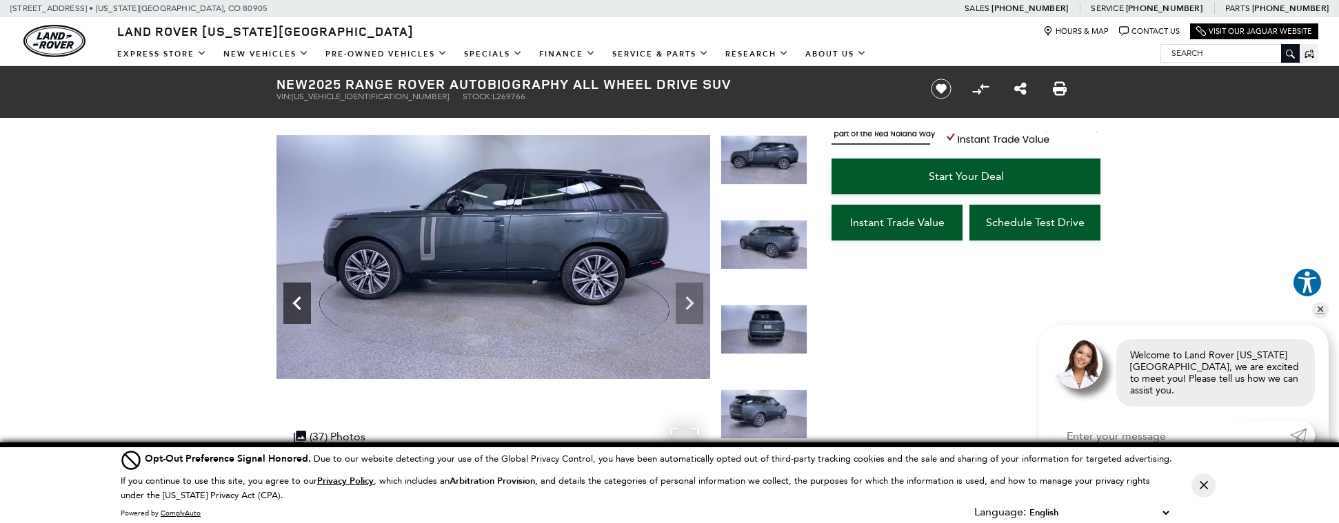
click at [286, 304] on icon "Previous" at bounding box center [297, 304] width 28 height 28
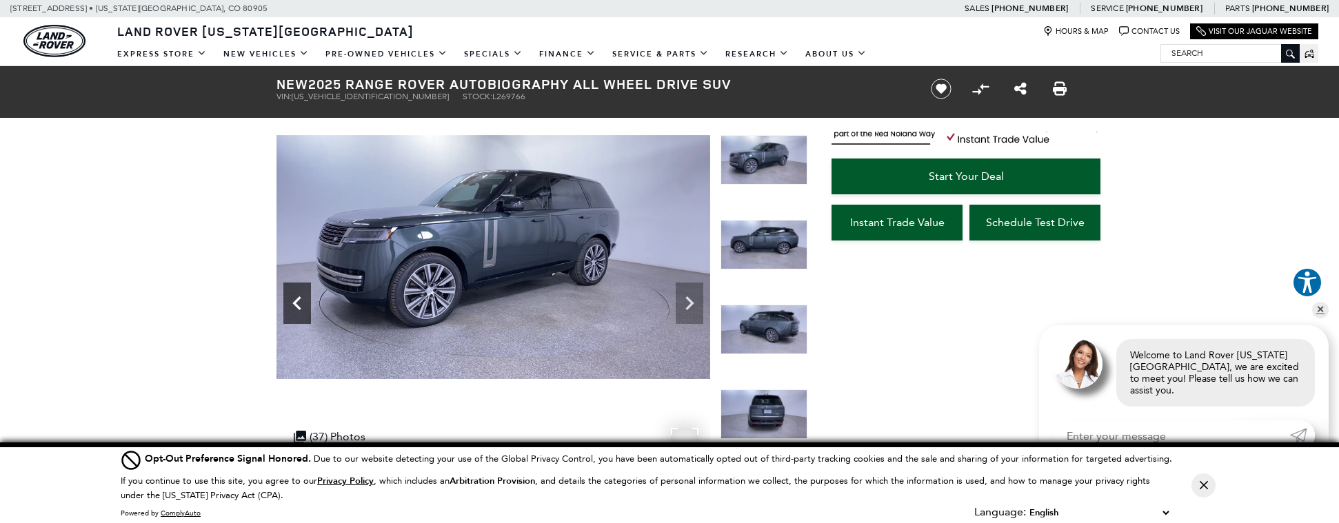
click at [292, 303] on icon "Previous" at bounding box center [297, 304] width 28 height 28
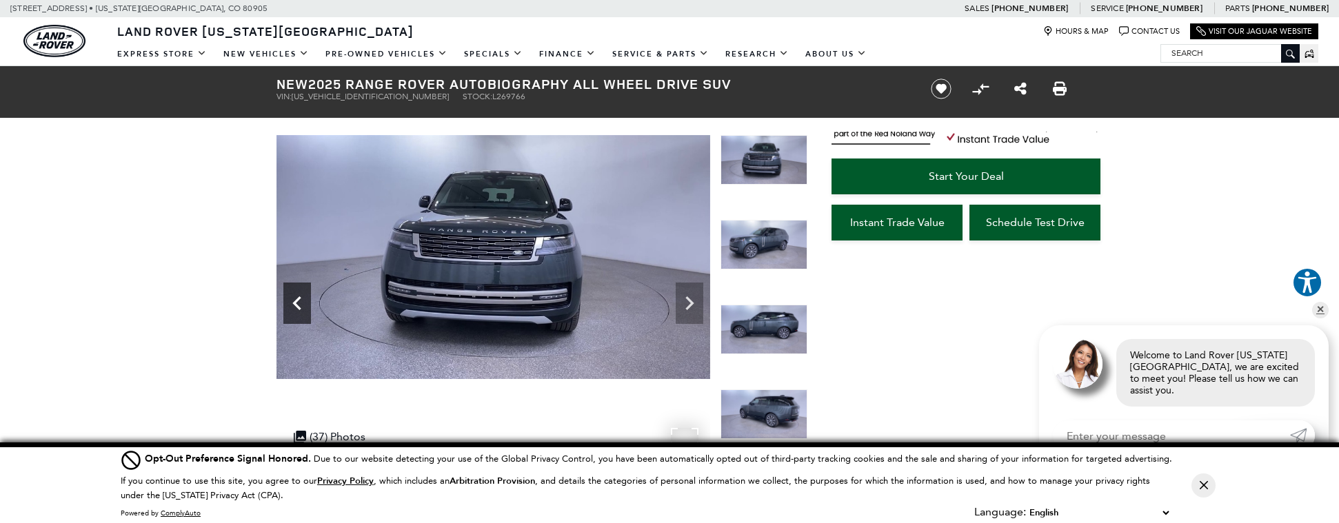
click at [292, 303] on icon "Previous" at bounding box center [297, 304] width 28 height 28
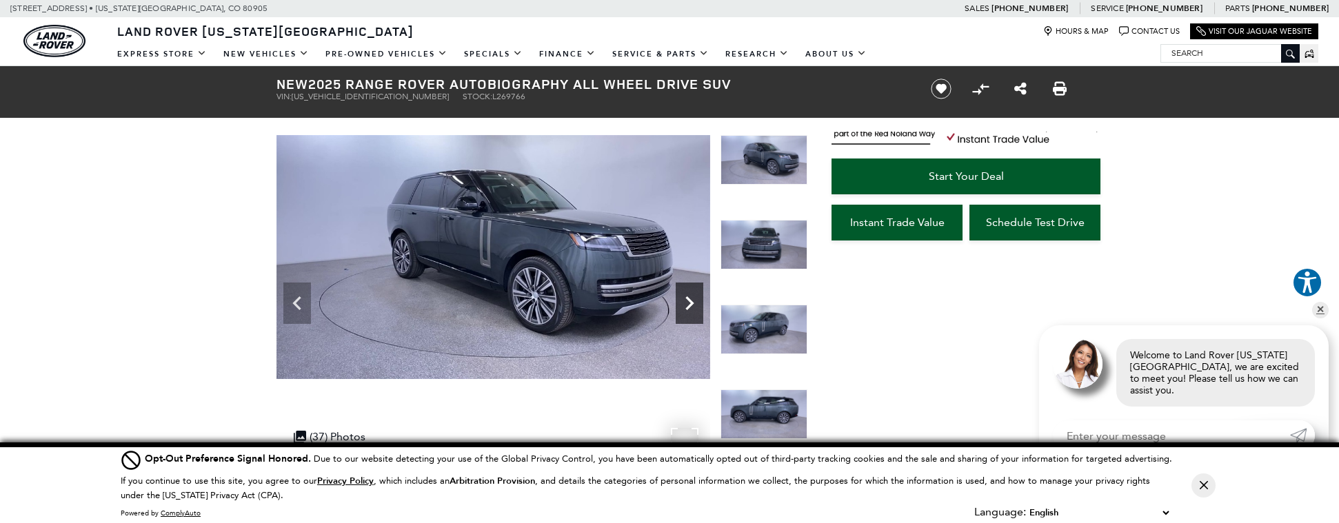
click at [679, 297] on icon "Next" at bounding box center [690, 304] width 28 height 28
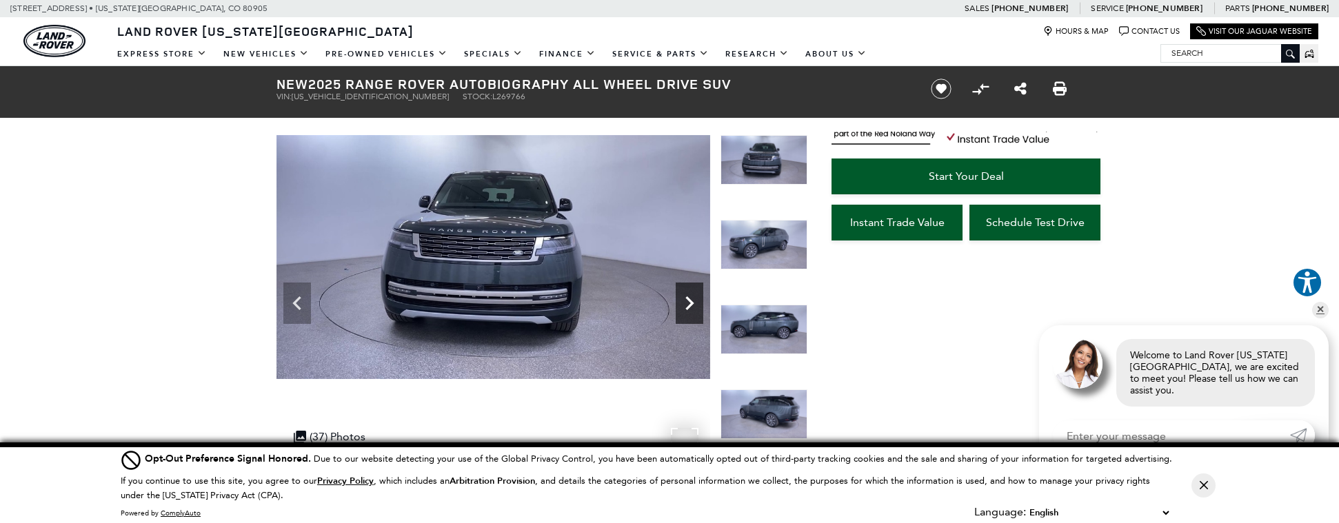
click at [679, 297] on icon "Next" at bounding box center [690, 304] width 28 height 28
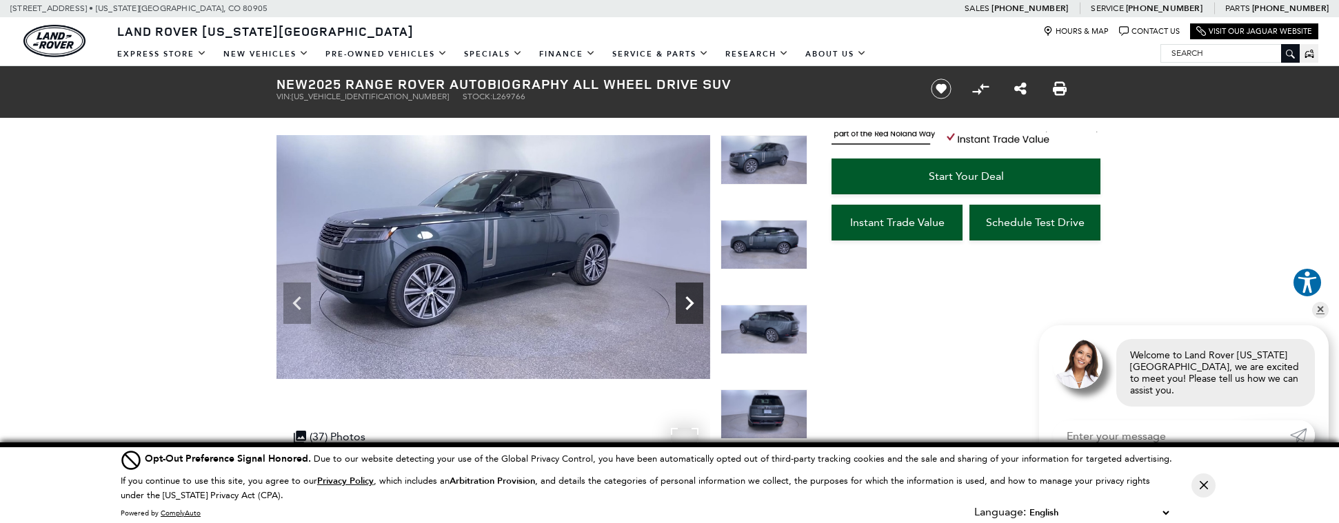
click at [679, 297] on icon "Next" at bounding box center [690, 304] width 28 height 28
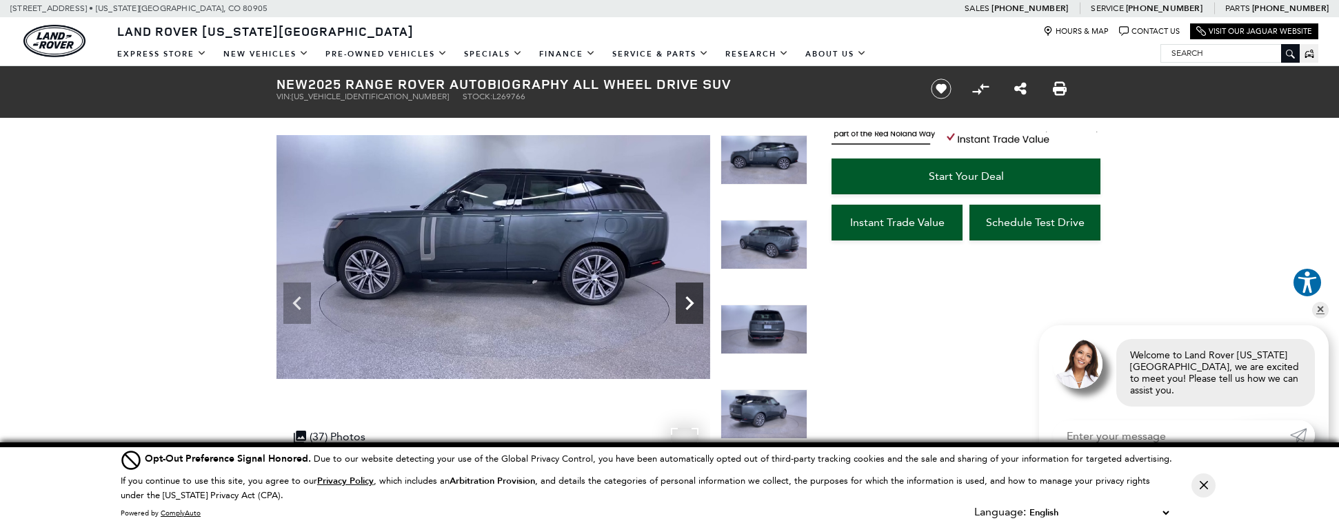
click at [679, 297] on icon "Next" at bounding box center [690, 304] width 28 height 28
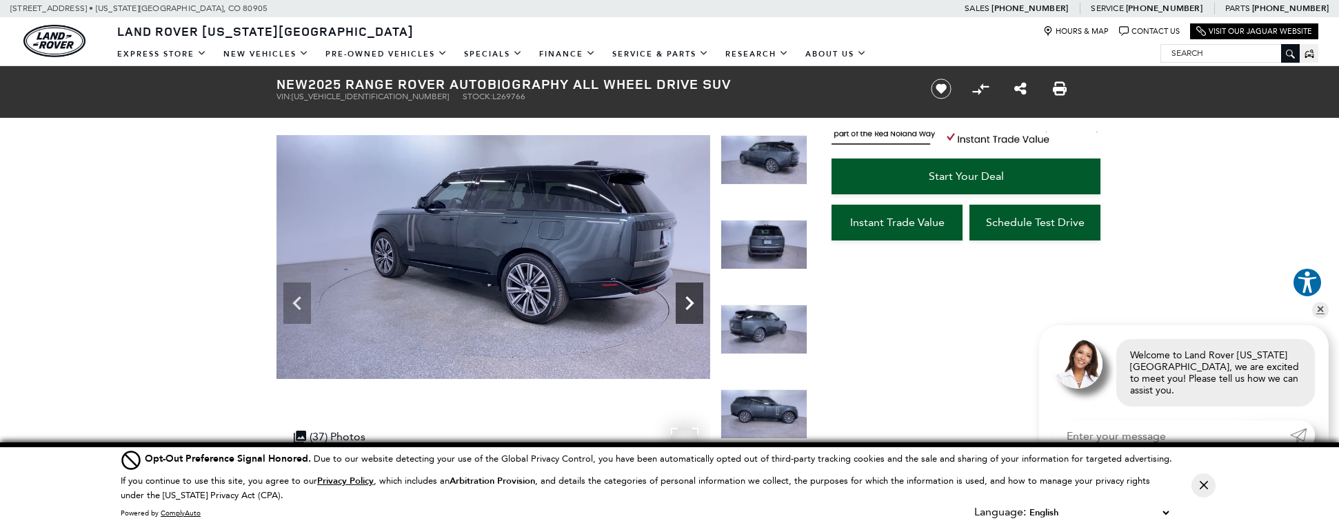
click at [679, 297] on icon "Next" at bounding box center [690, 304] width 28 height 28
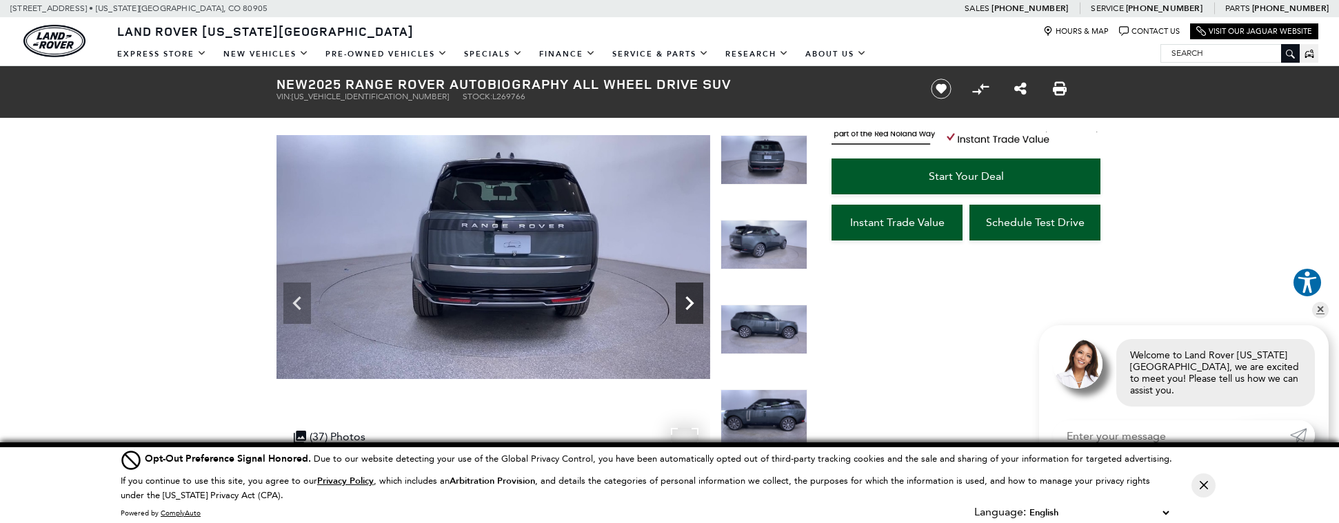
click at [679, 297] on icon "Next" at bounding box center [690, 304] width 28 height 28
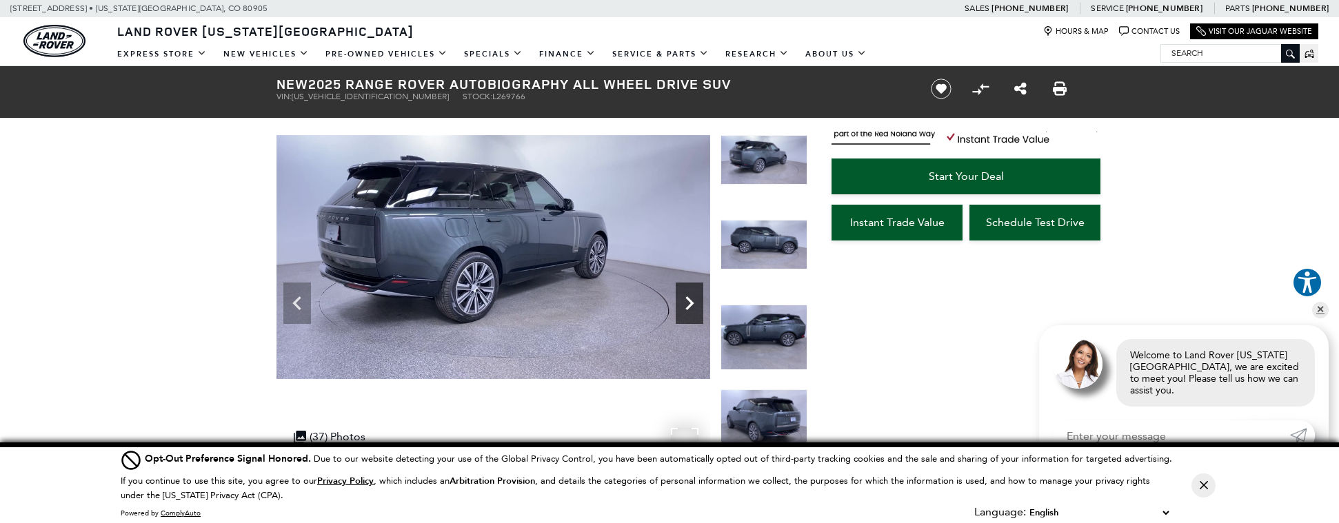
click at [679, 297] on icon "Next" at bounding box center [690, 304] width 28 height 28
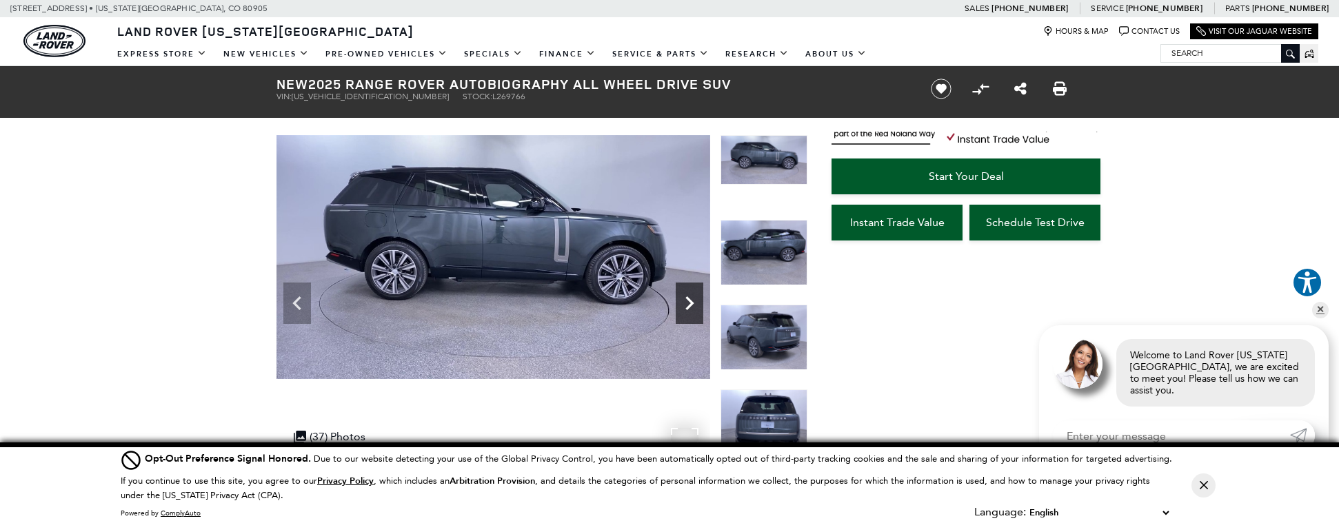
click at [679, 297] on icon "Next" at bounding box center [690, 304] width 28 height 28
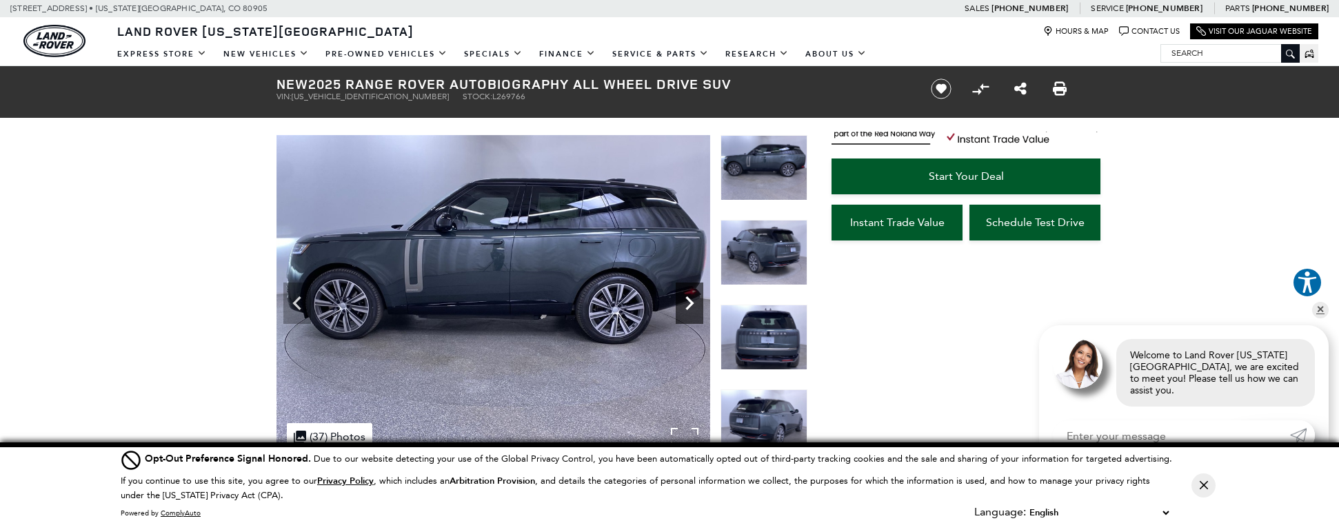
click at [679, 297] on icon "Next" at bounding box center [690, 304] width 28 height 28
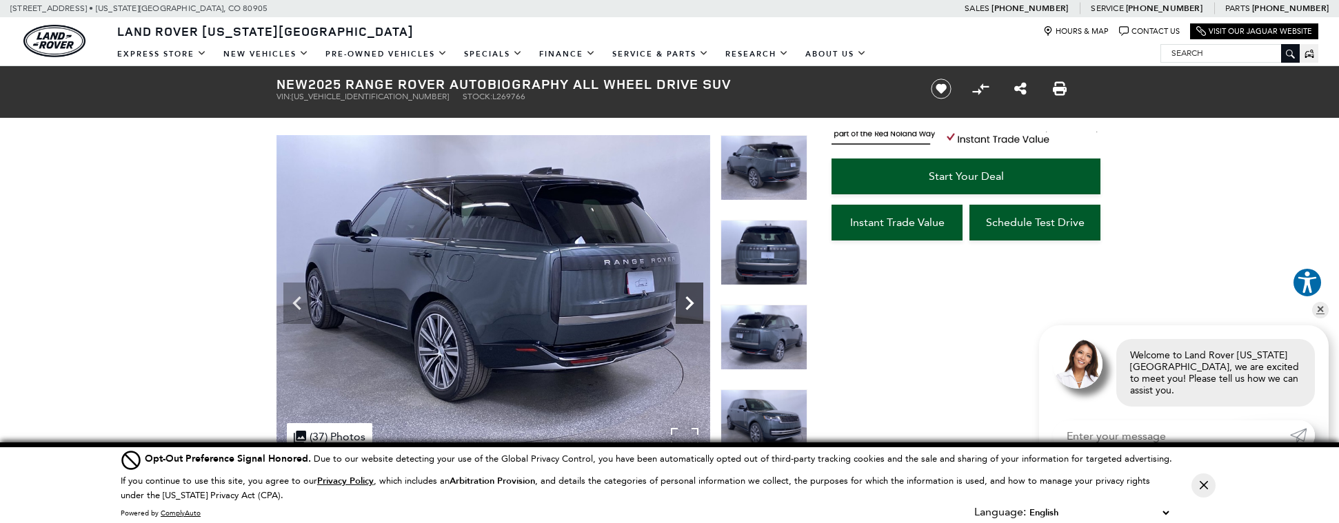
click at [679, 297] on icon "Next" at bounding box center [690, 304] width 28 height 28
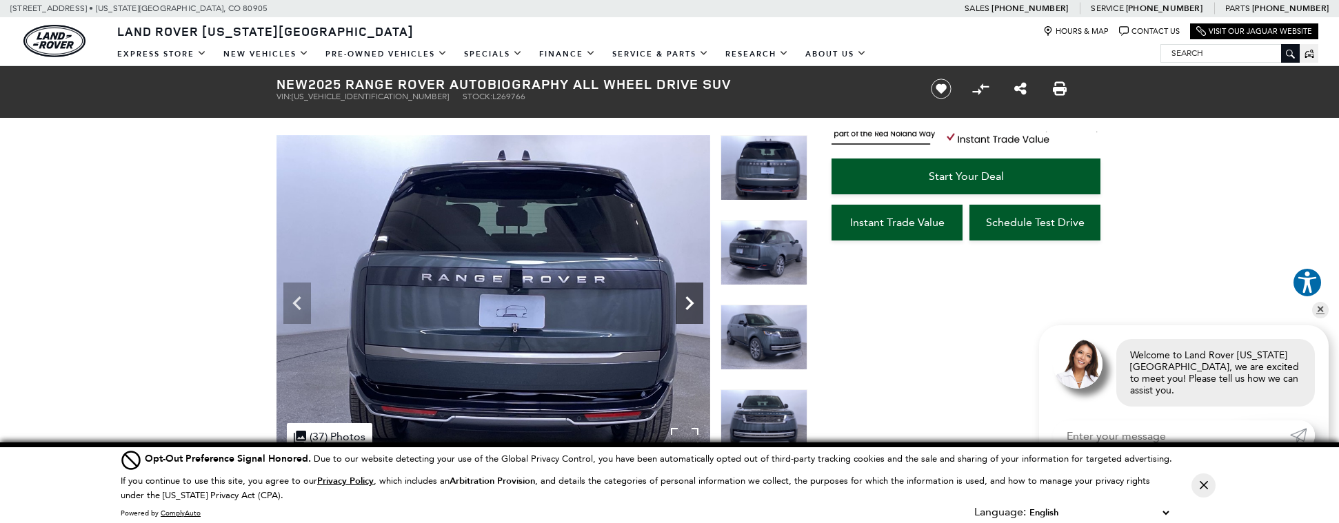
click at [679, 297] on icon "Next" at bounding box center [690, 304] width 28 height 28
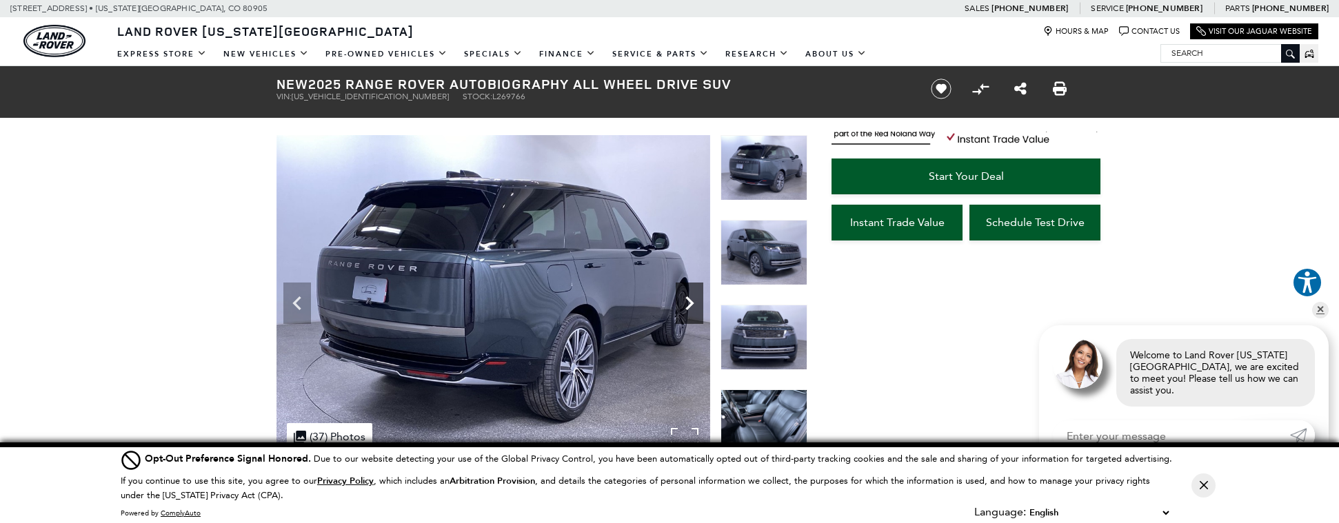
click at [679, 297] on icon "Next" at bounding box center [690, 304] width 28 height 28
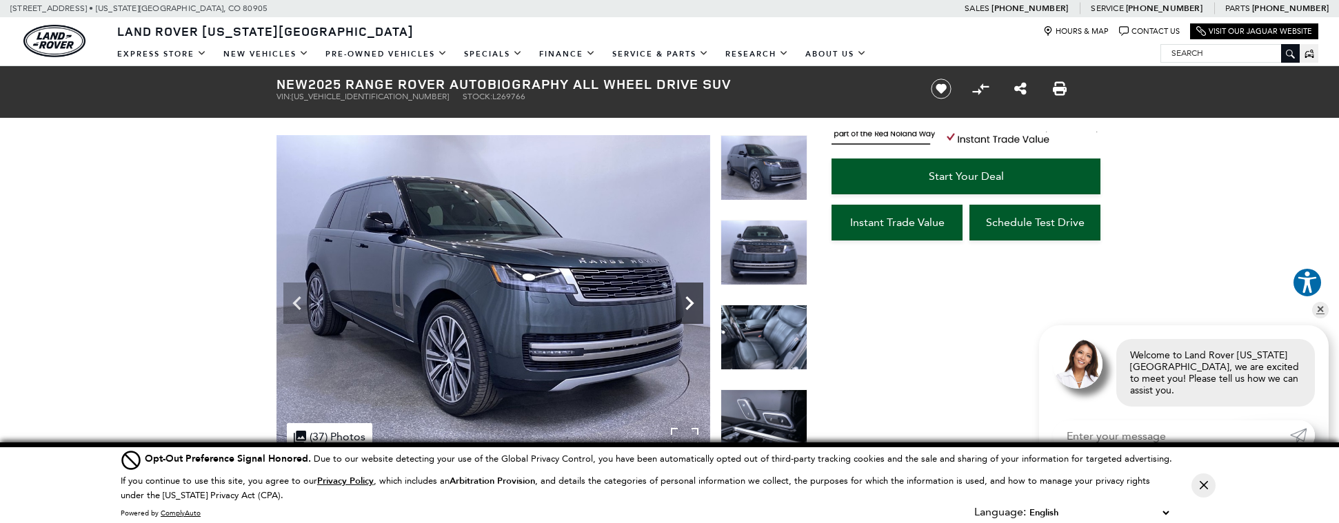
click at [679, 297] on icon "Next" at bounding box center [690, 304] width 28 height 28
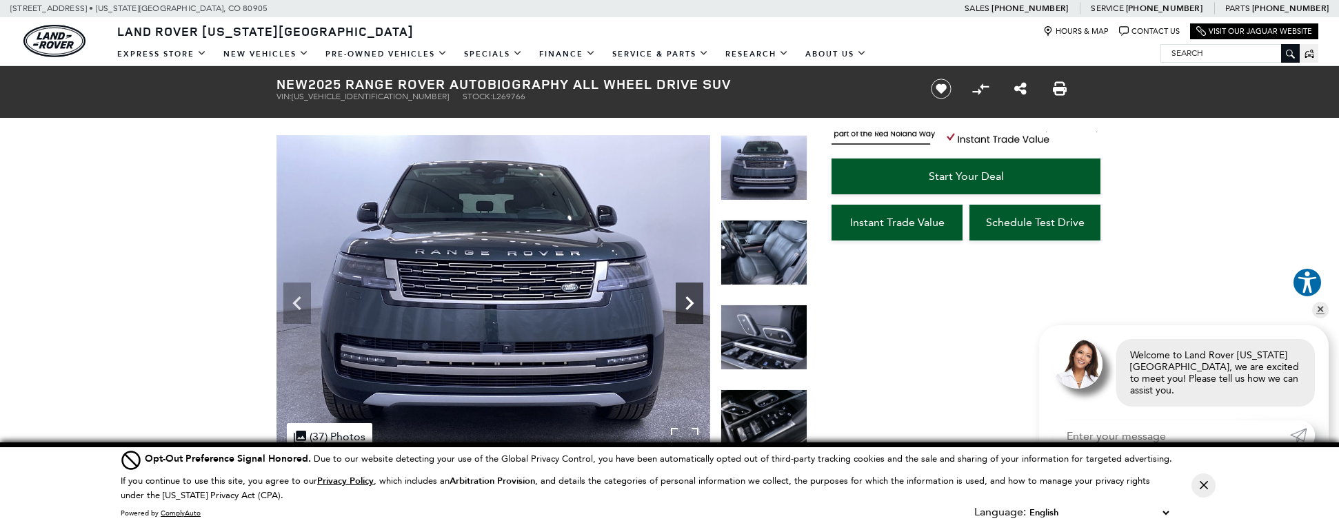
click at [679, 297] on icon "Next" at bounding box center [690, 304] width 28 height 28
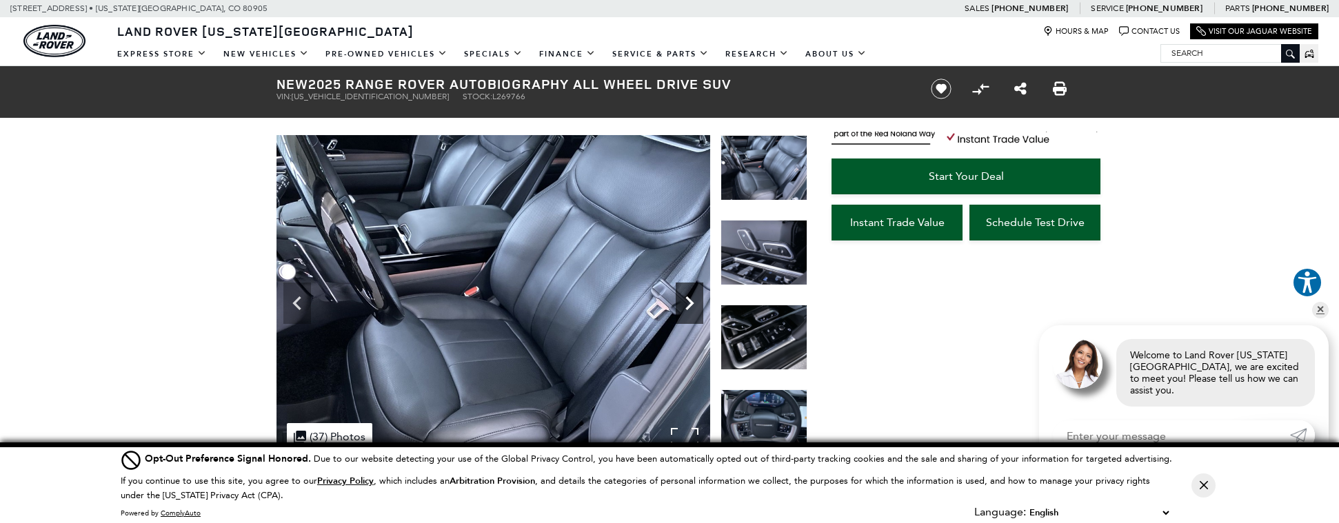
click at [679, 297] on icon "Next" at bounding box center [690, 304] width 28 height 28
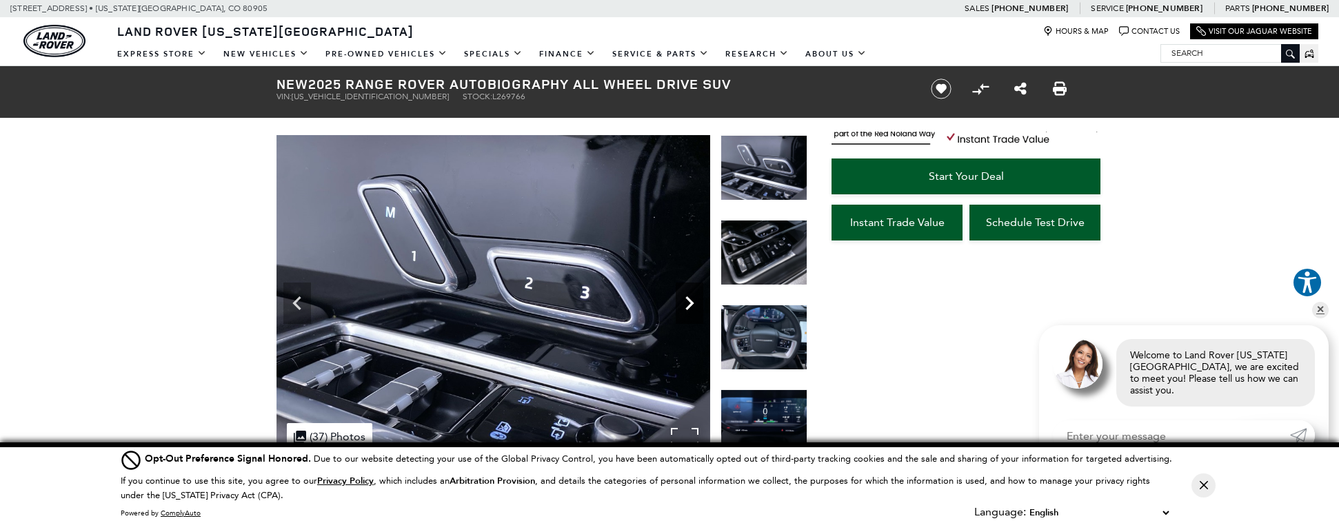
click at [679, 297] on icon "Next" at bounding box center [690, 304] width 28 height 28
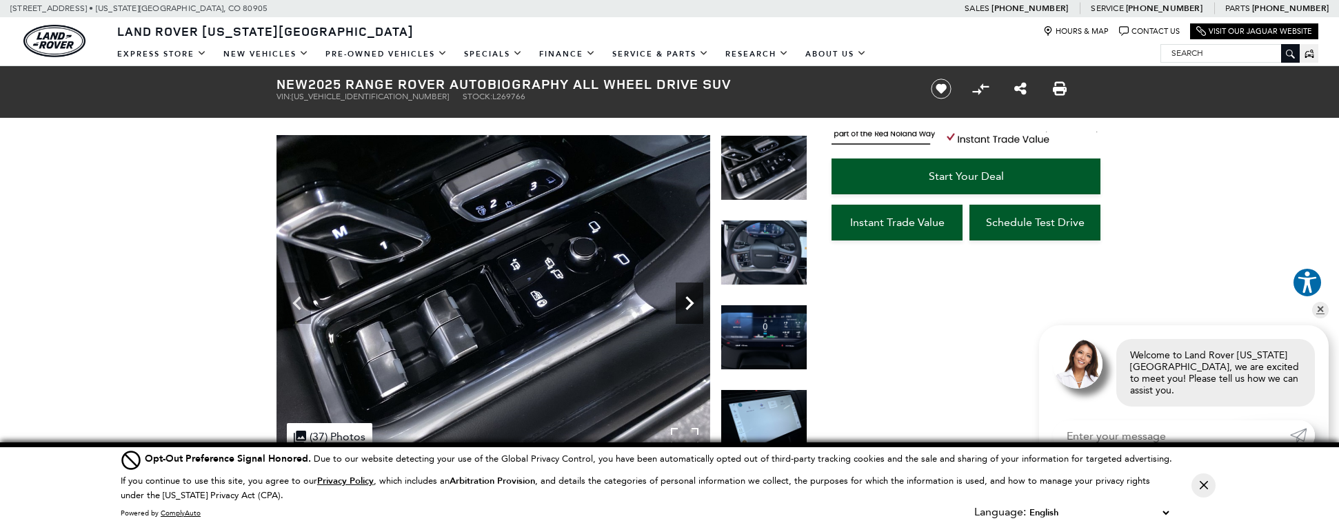
click at [679, 297] on icon "Next" at bounding box center [690, 304] width 28 height 28
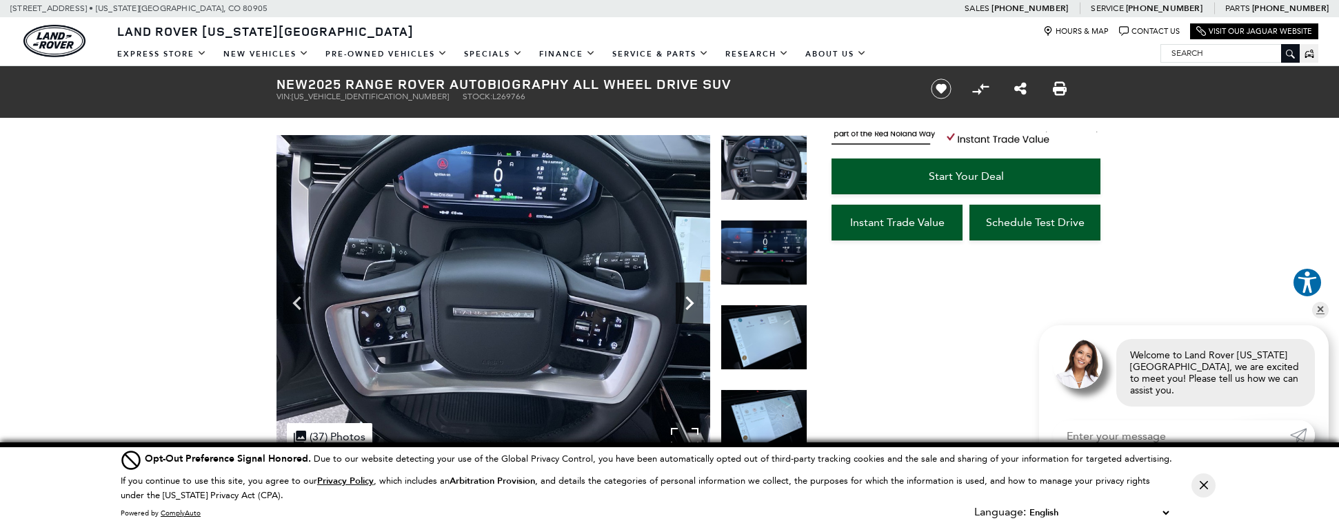
click at [679, 297] on icon "Next" at bounding box center [690, 304] width 28 height 28
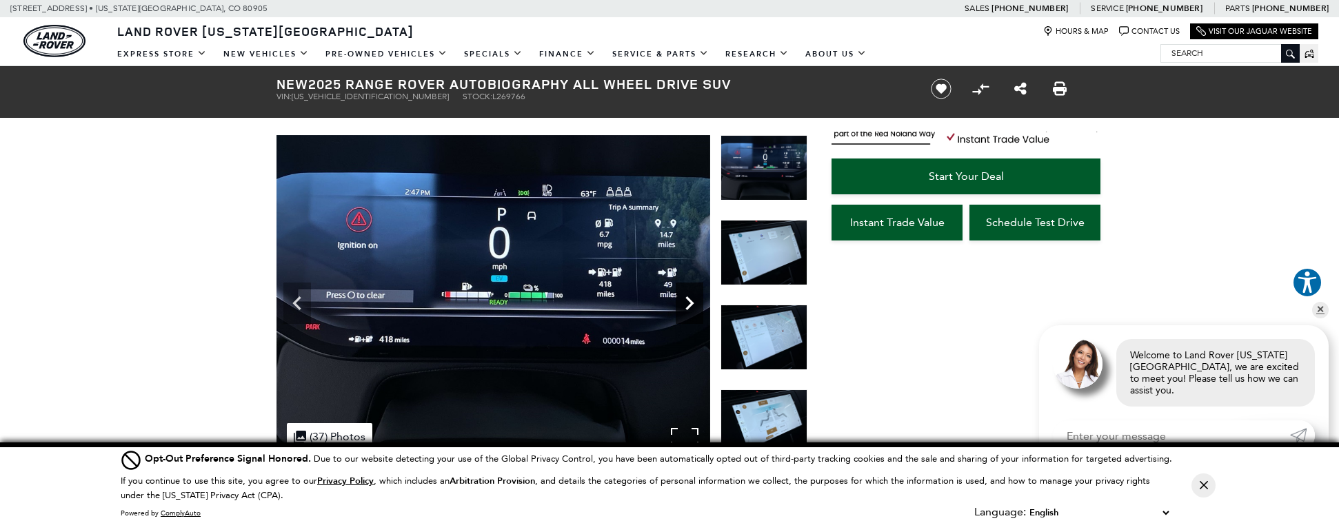
click at [679, 297] on icon "Next" at bounding box center [690, 304] width 28 height 28
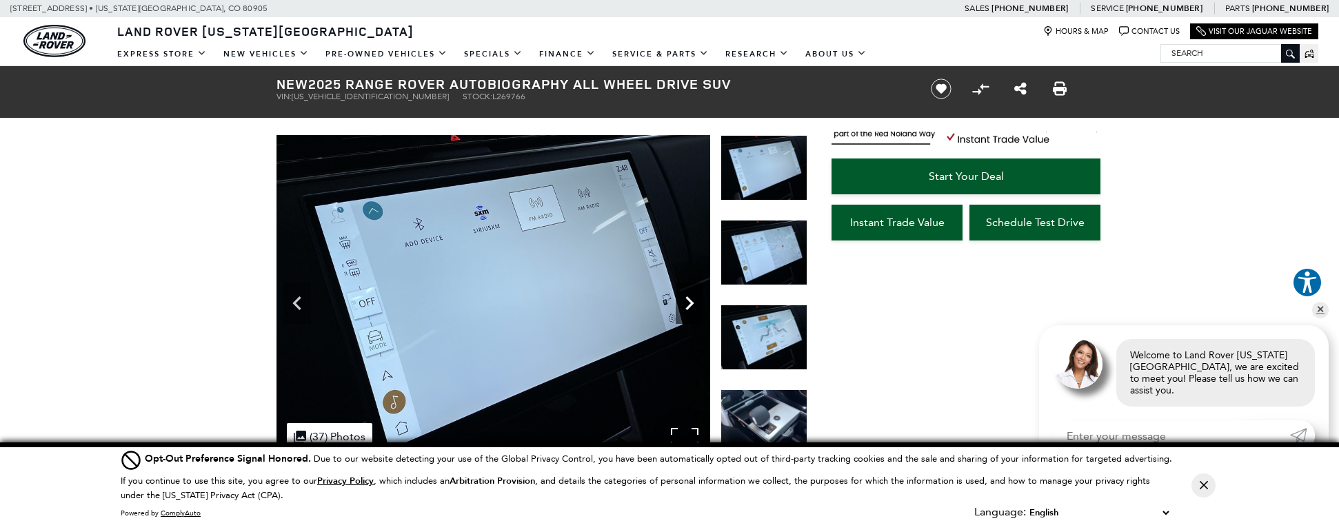
click at [679, 297] on icon "Next" at bounding box center [690, 304] width 28 height 28
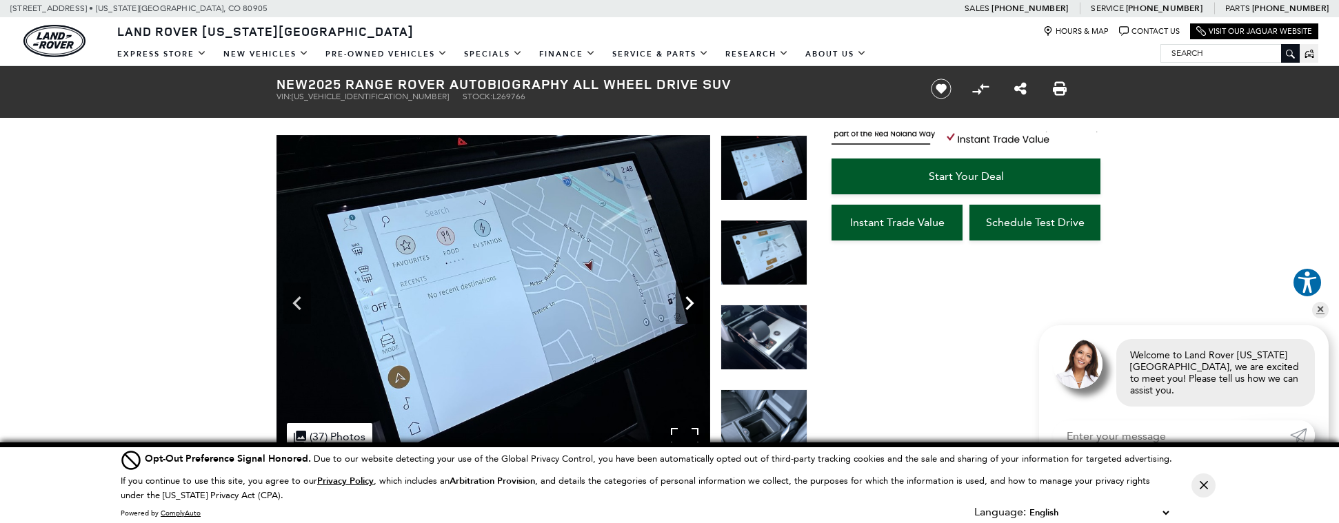
click at [679, 297] on icon "Next" at bounding box center [690, 304] width 28 height 28
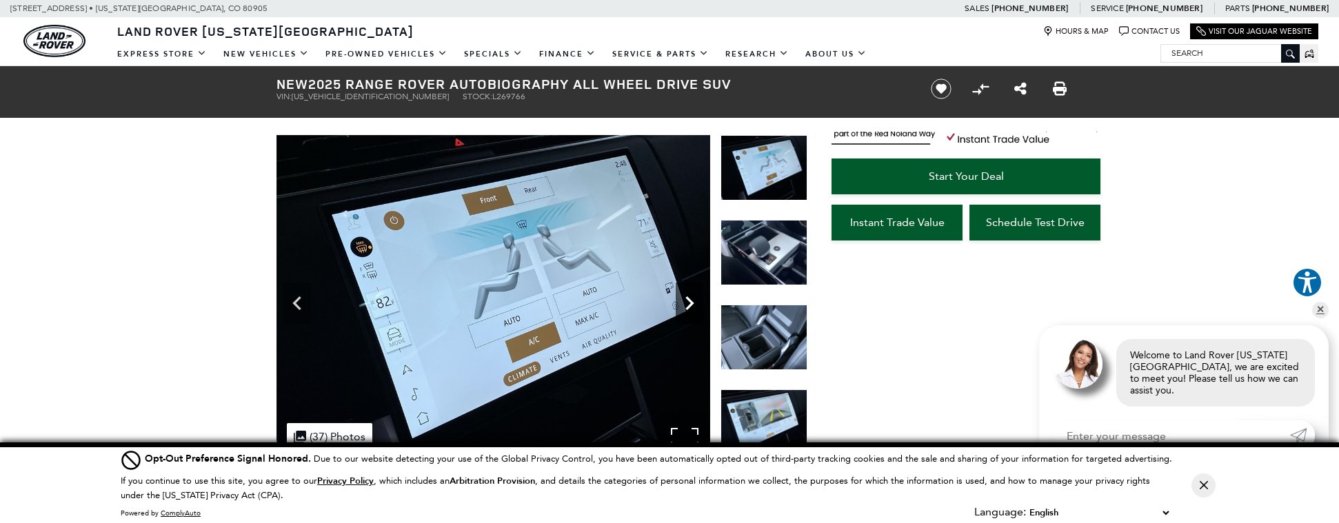
click at [679, 297] on icon "Next" at bounding box center [690, 304] width 28 height 28
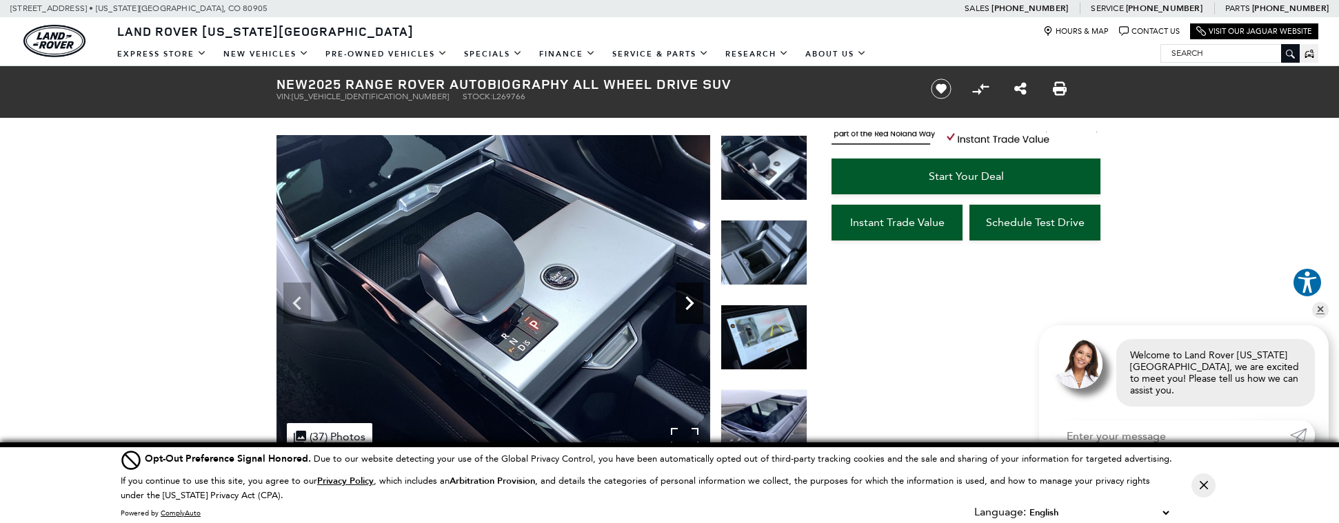
click at [679, 297] on icon "Next" at bounding box center [690, 304] width 28 height 28
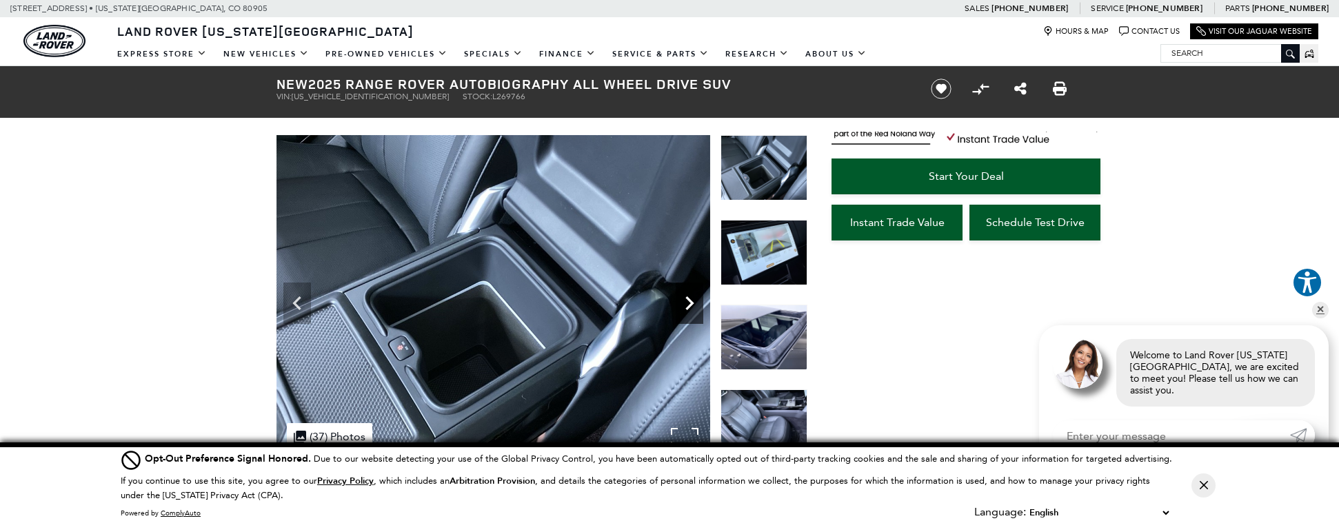
click at [679, 297] on icon "Next" at bounding box center [690, 304] width 28 height 28
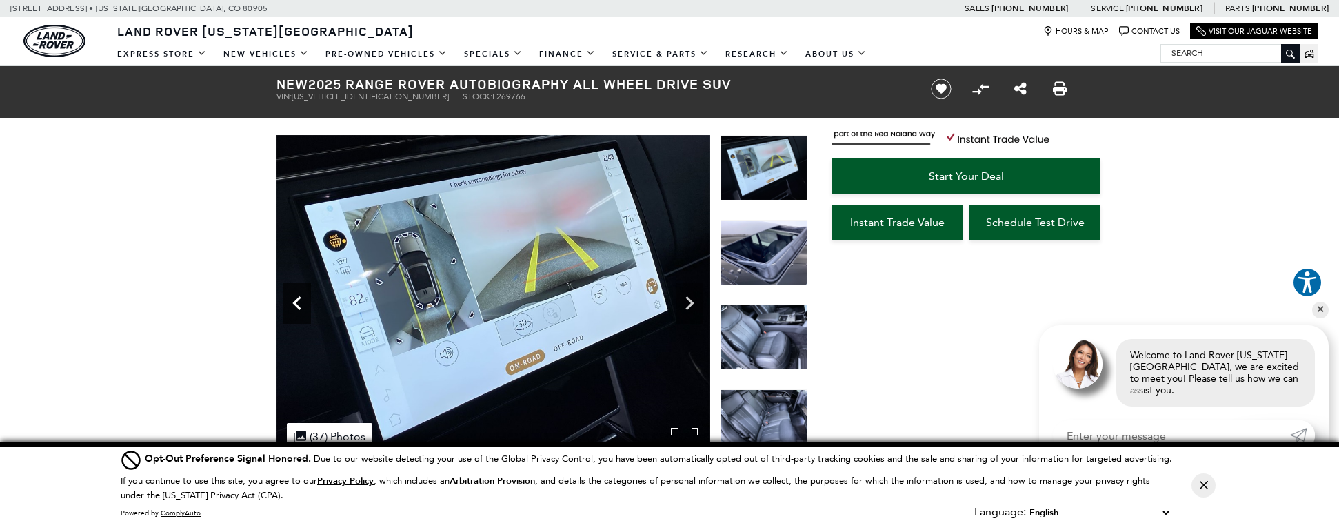
click at [298, 302] on icon "Previous" at bounding box center [297, 304] width 28 height 28
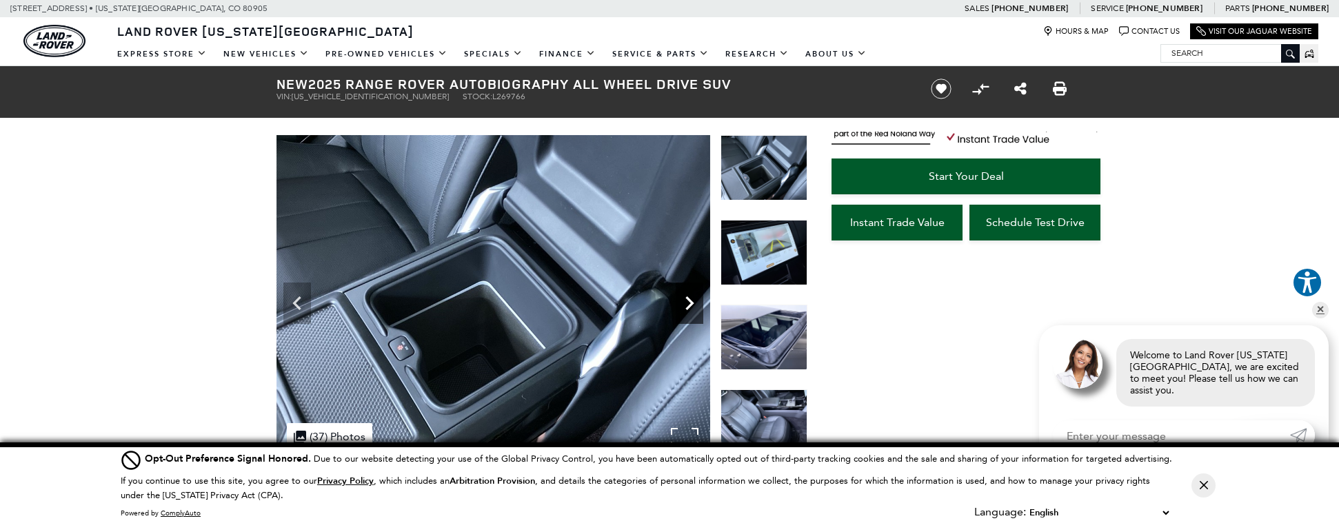
click at [689, 301] on icon "Next" at bounding box center [689, 304] width 8 height 14
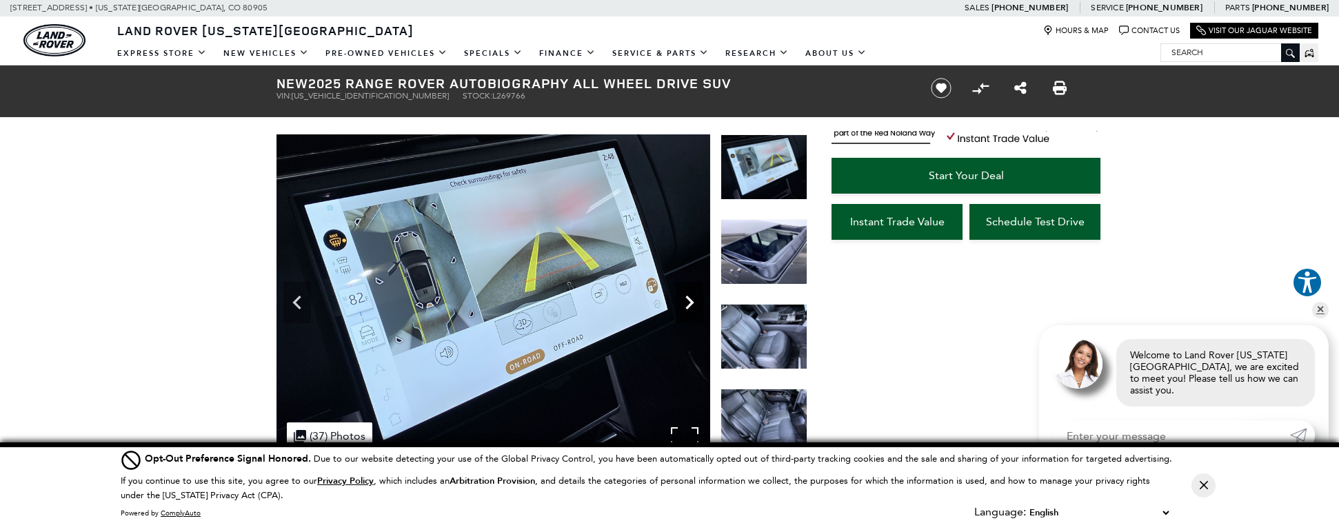
click at [689, 301] on icon "Next" at bounding box center [690, 303] width 28 height 28
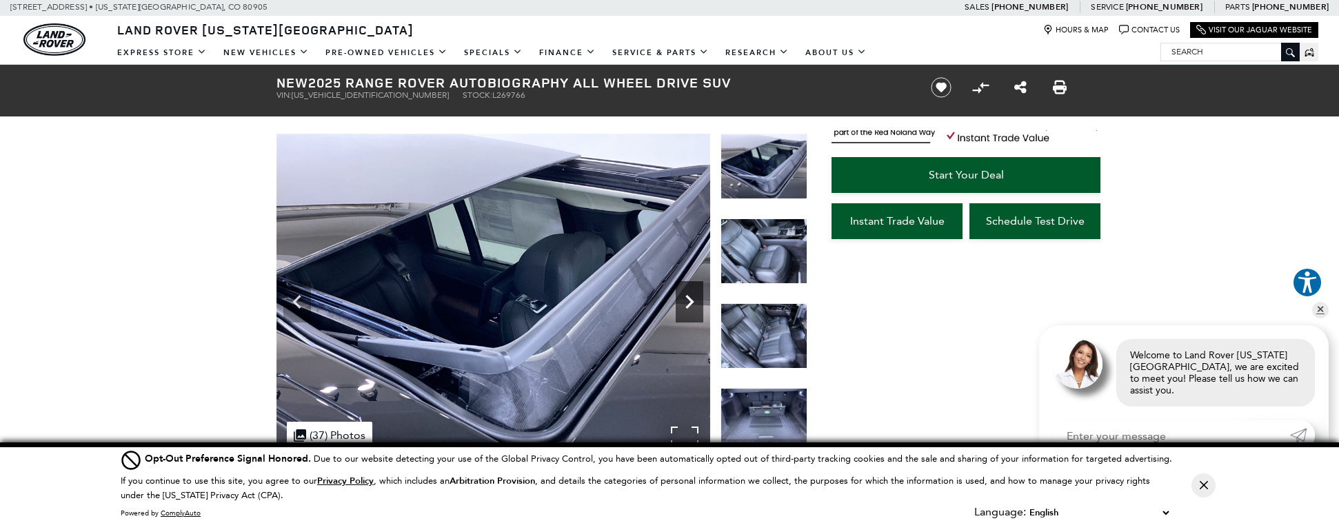
click at [689, 301] on icon "Next" at bounding box center [690, 302] width 28 height 28
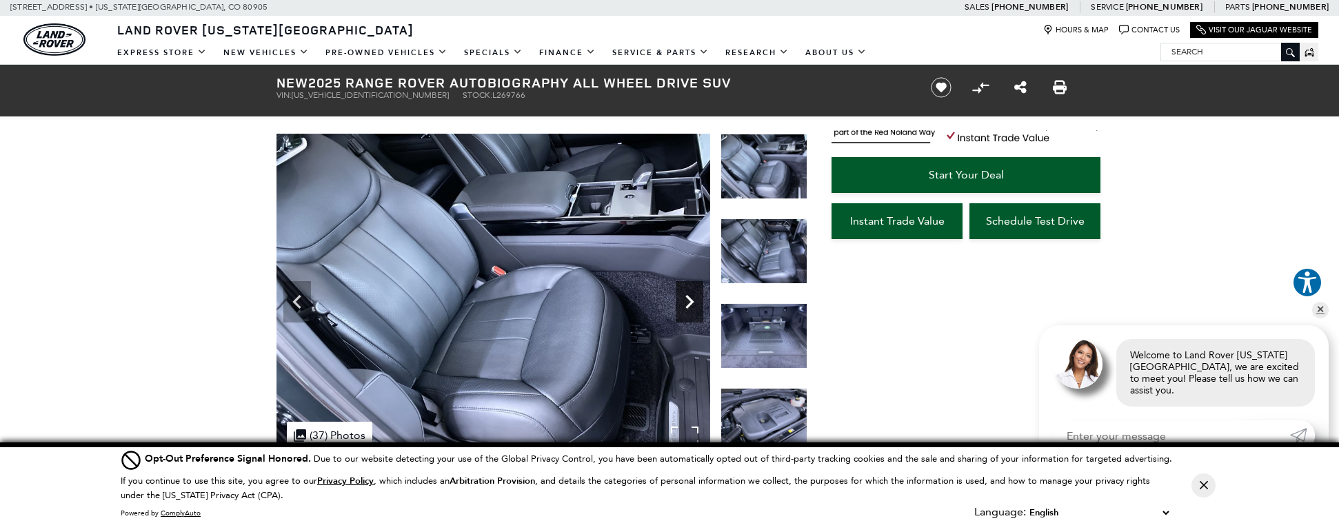
click at [689, 301] on icon "Next" at bounding box center [690, 302] width 28 height 28
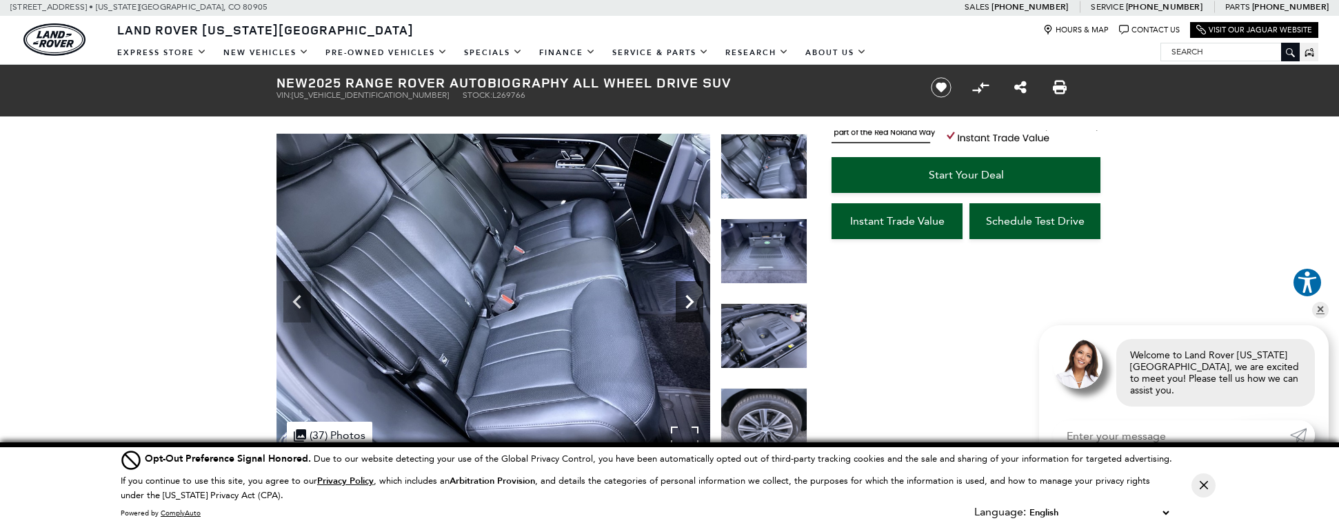
click at [702, 301] on icon "Next" at bounding box center [690, 302] width 28 height 28
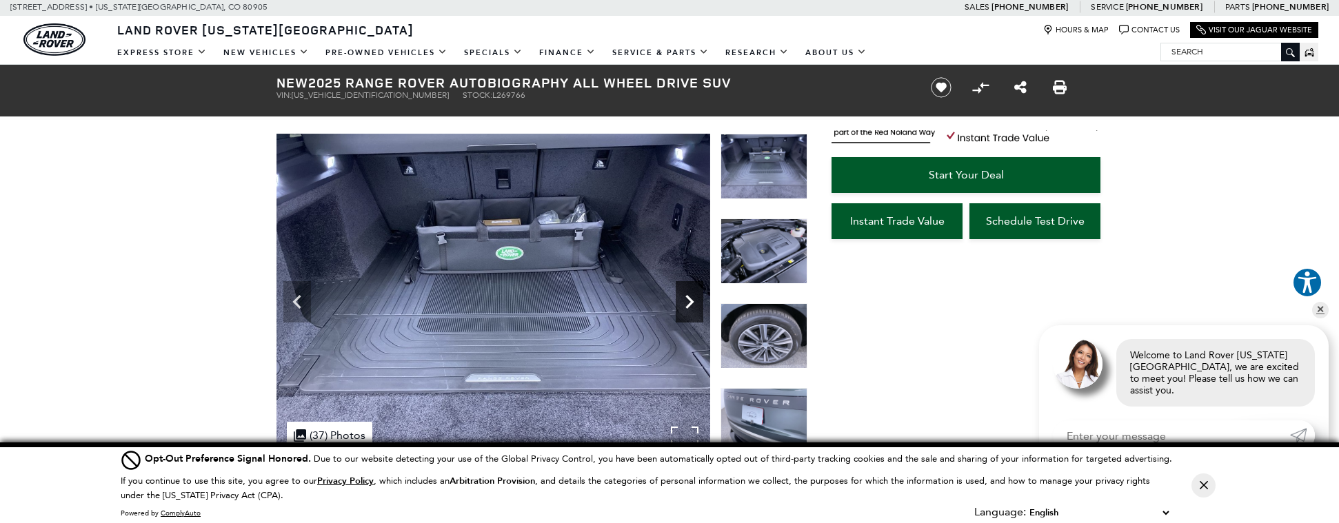
click at [702, 301] on icon "Next" at bounding box center [690, 302] width 28 height 28
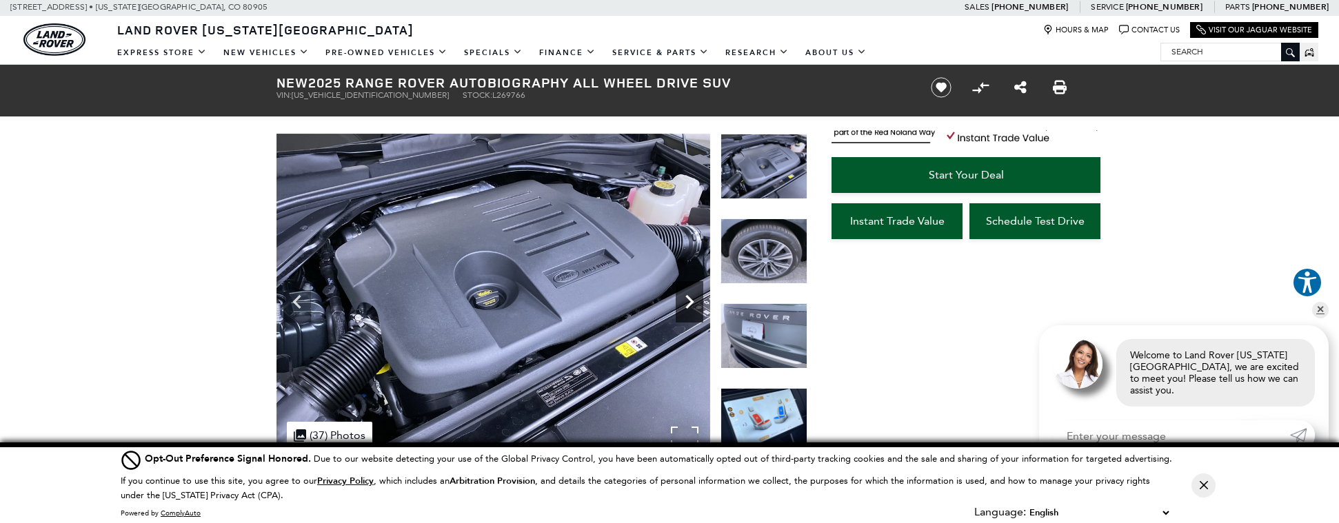
click at [702, 301] on icon "Next" at bounding box center [690, 302] width 28 height 28
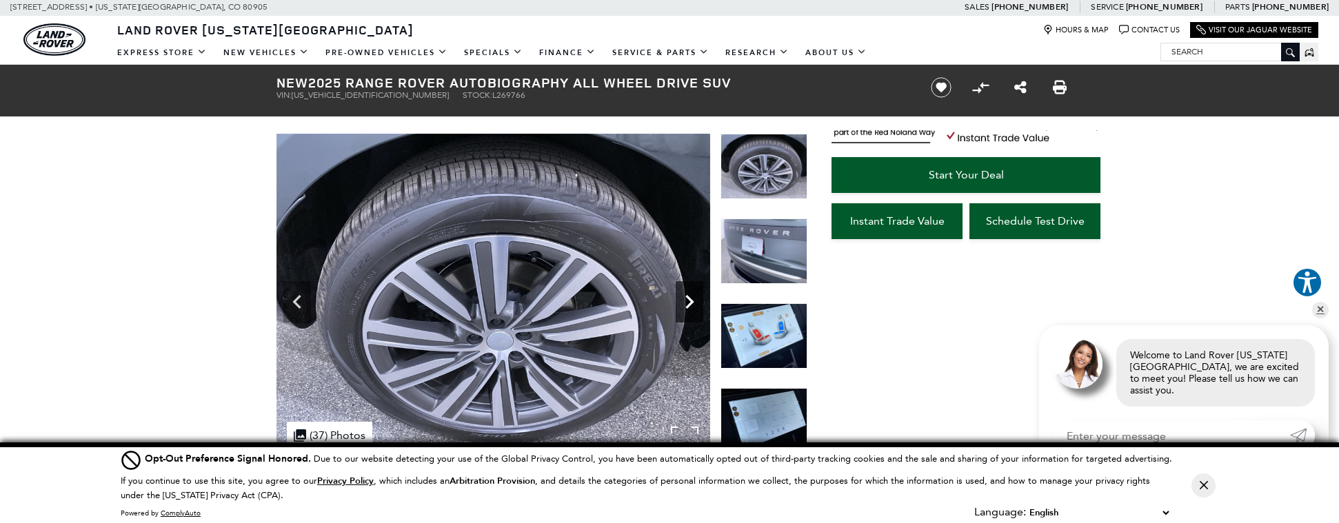
click at [702, 301] on icon "Next" at bounding box center [690, 302] width 28 height 28
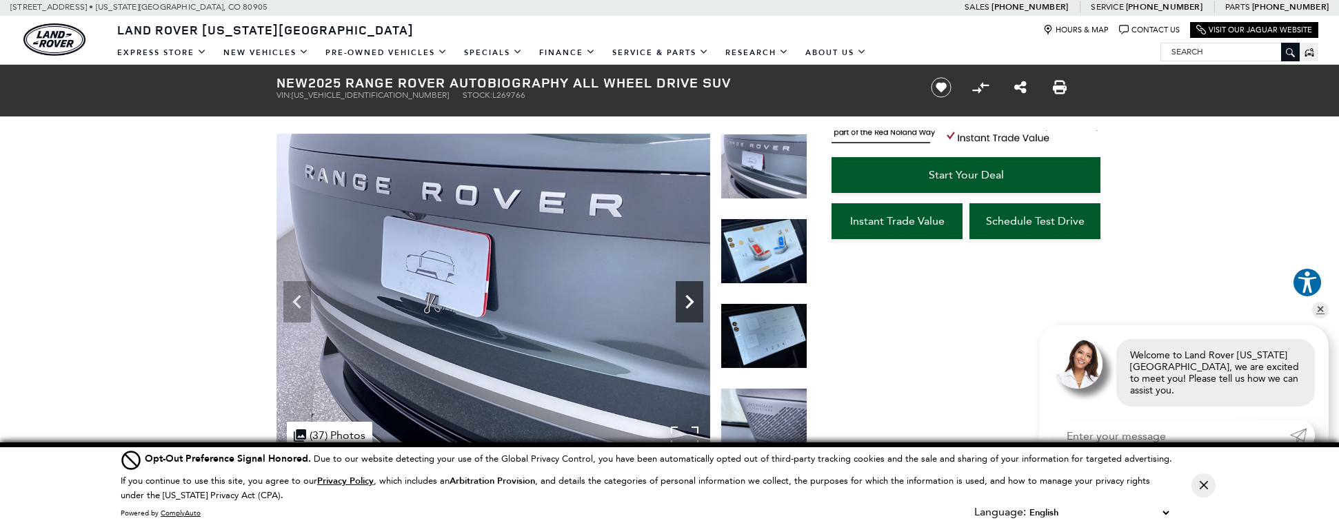
click at [702, 301] on icon "Next" at bounding box center [690, 302] width 28 height 28
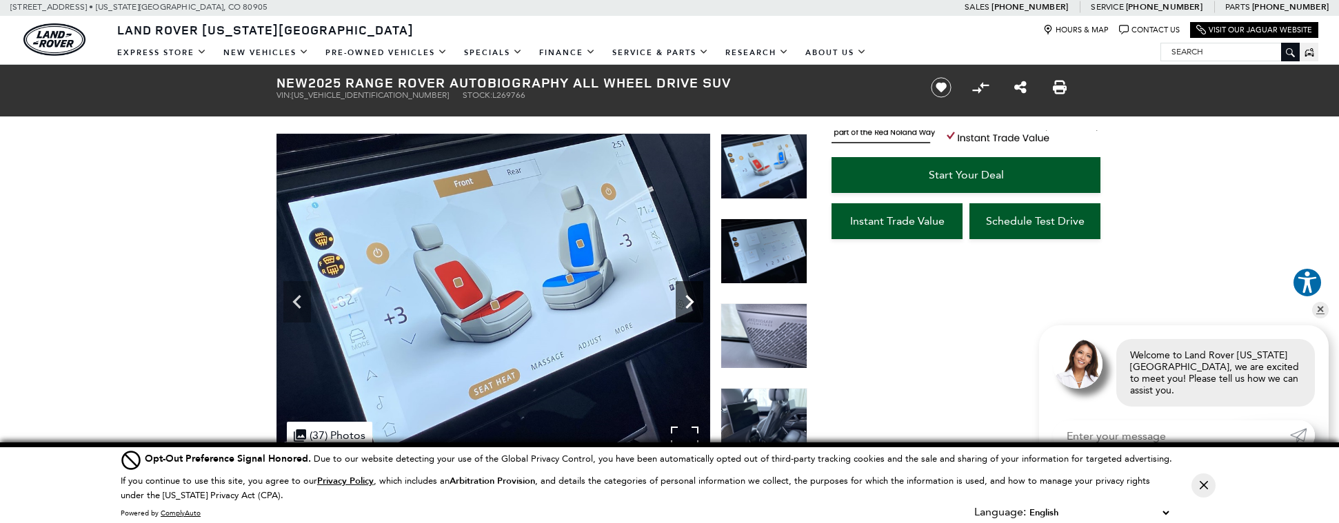
click at [702, 301] on icon "Next" at bounding box center [690, 302] width 28 height 28
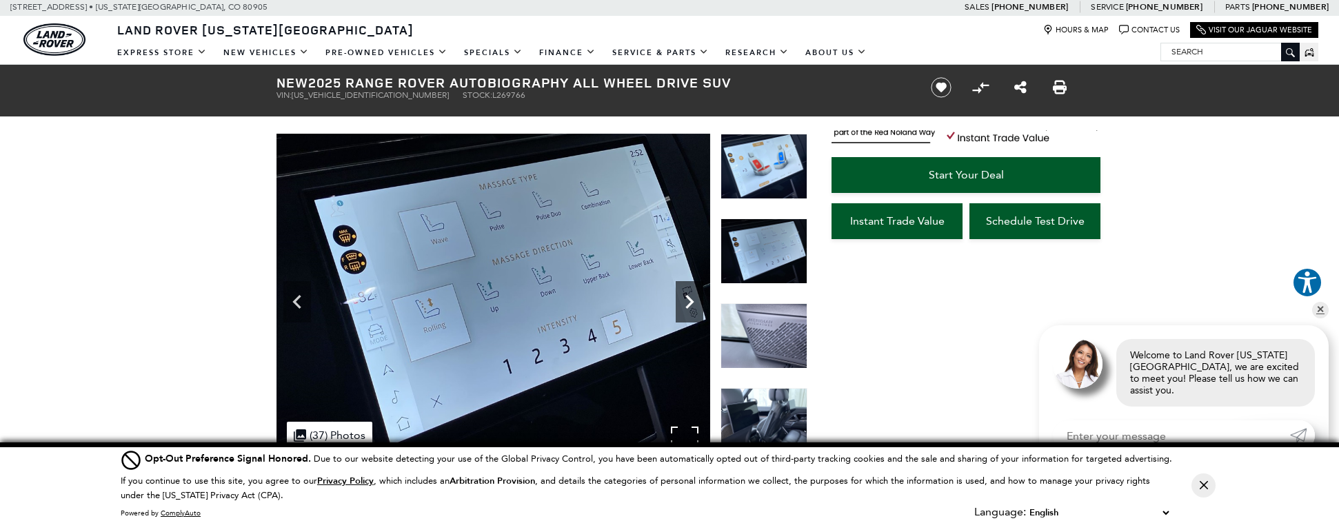
click at [702, 301] on icon "Next" at bounding box center [690, 302] width 28 height 28
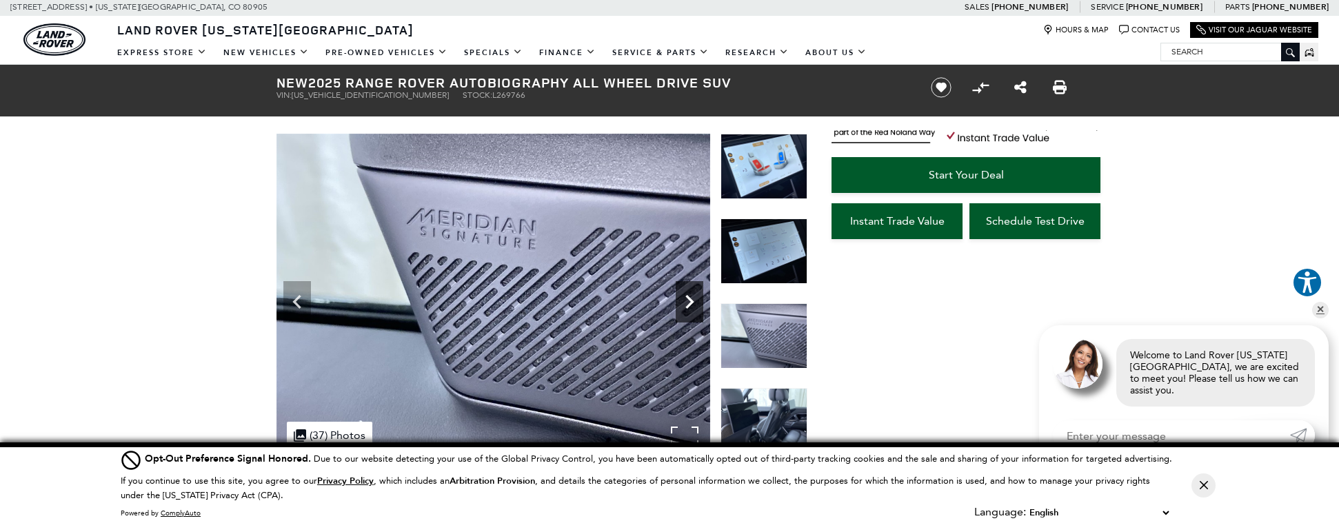
click at [702, 301] on icon "Next" at bounding box center [690, 302] width 28 height 28
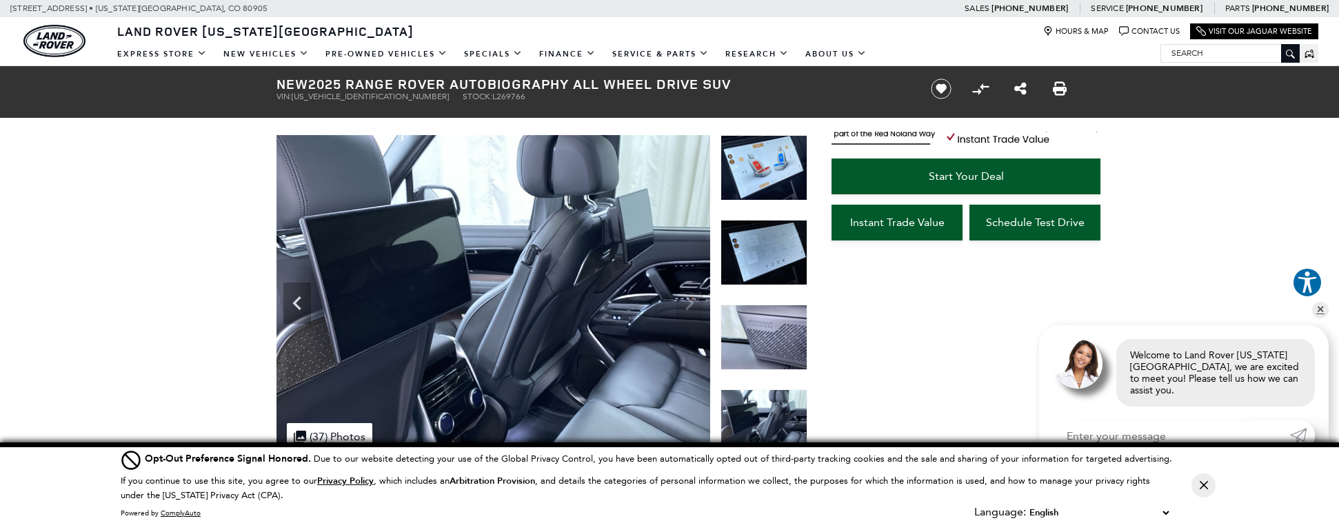
scroll to position [30, 0]
